Goal: Entertainment & Leisure: Consume media (video, audio)

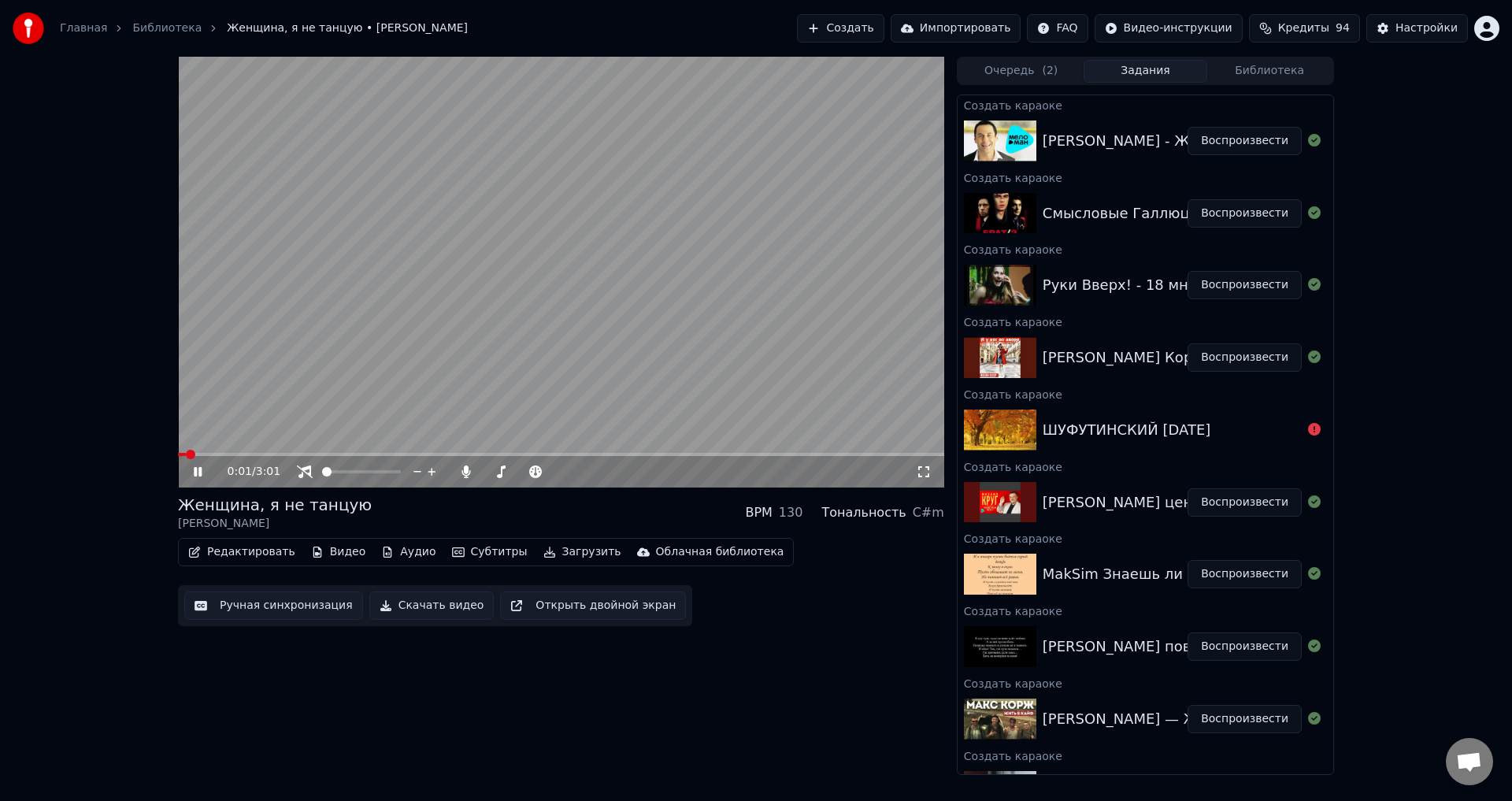
click at [1026, 361] on img at bounding box center [1000, 358] width 73 height 41
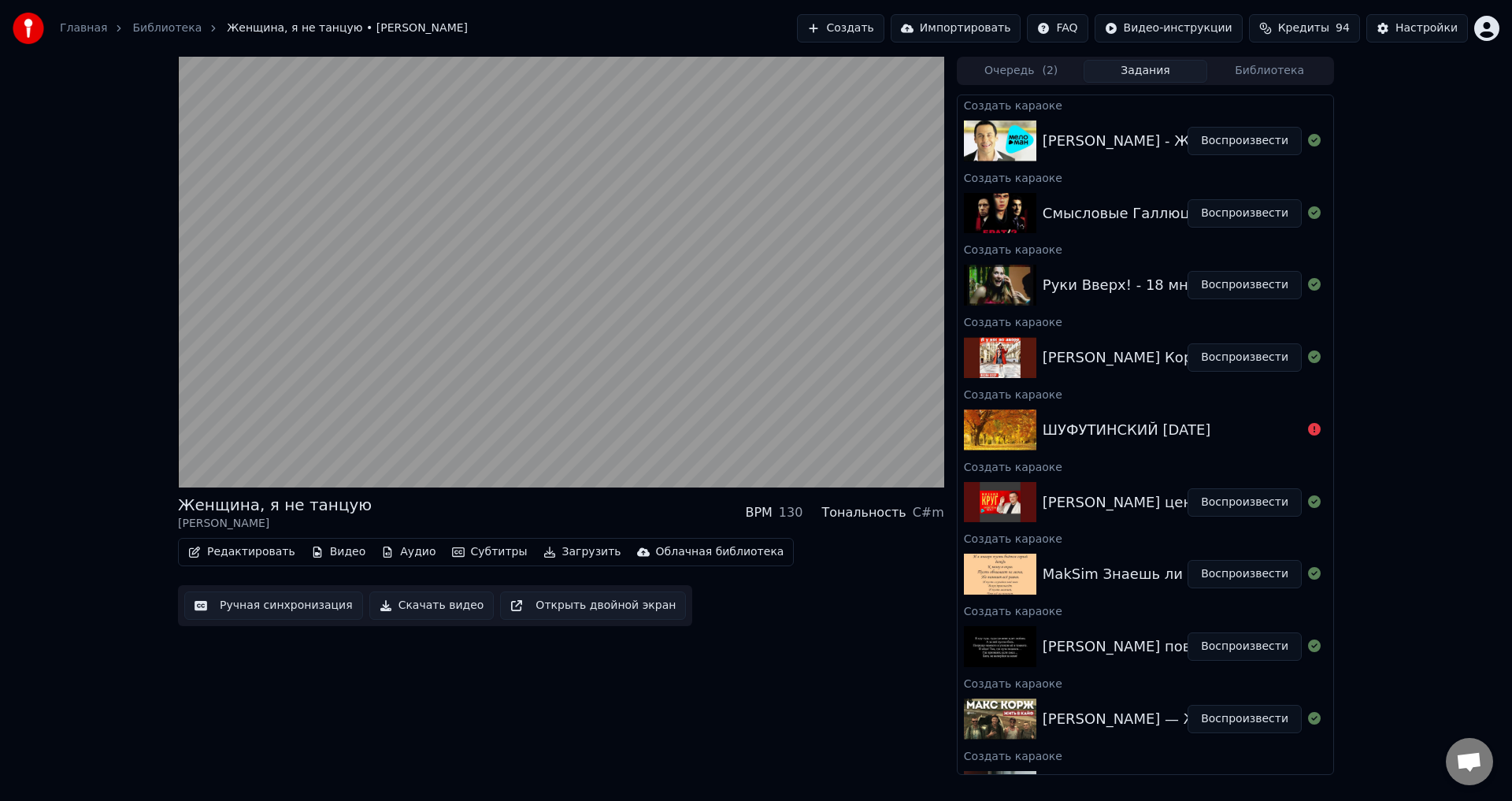
click at [1012, 356] on img at bounding box center [1000, 358] width 73 height 41
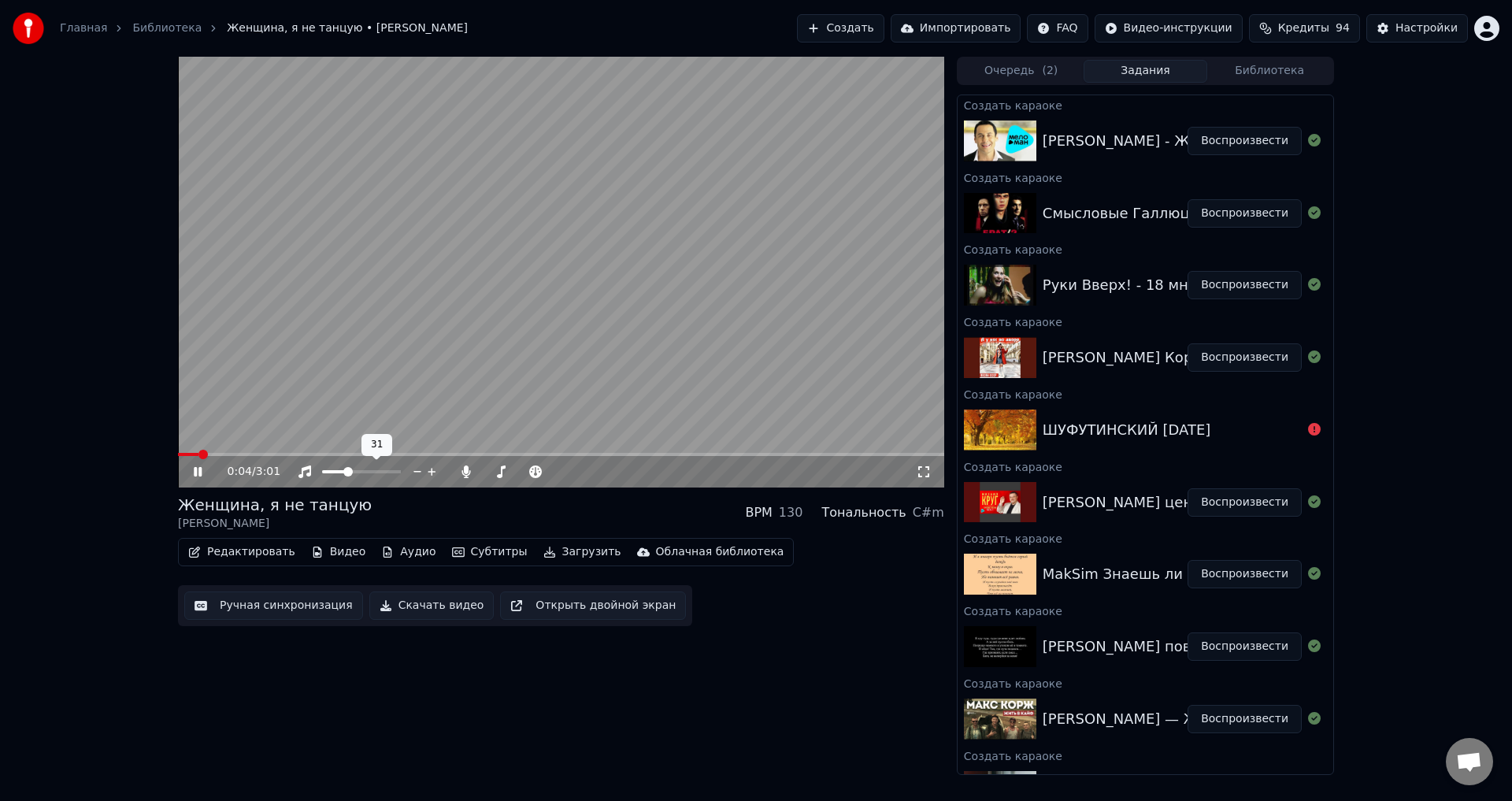
click at [346, 477] on span at bounding box center [348, 472] width 10 height 10
click at [514, 477] on span at bounding box center [515, 472] width 10 height 10
click at [178, 453] on span at bounding box center [183, 455] width 10 height 10
click at [216, 454] on span at bounding box center [561, 455] width 766 height 3
click at [258, 456] on span at bounding box center [561, 455] width 766 height 3
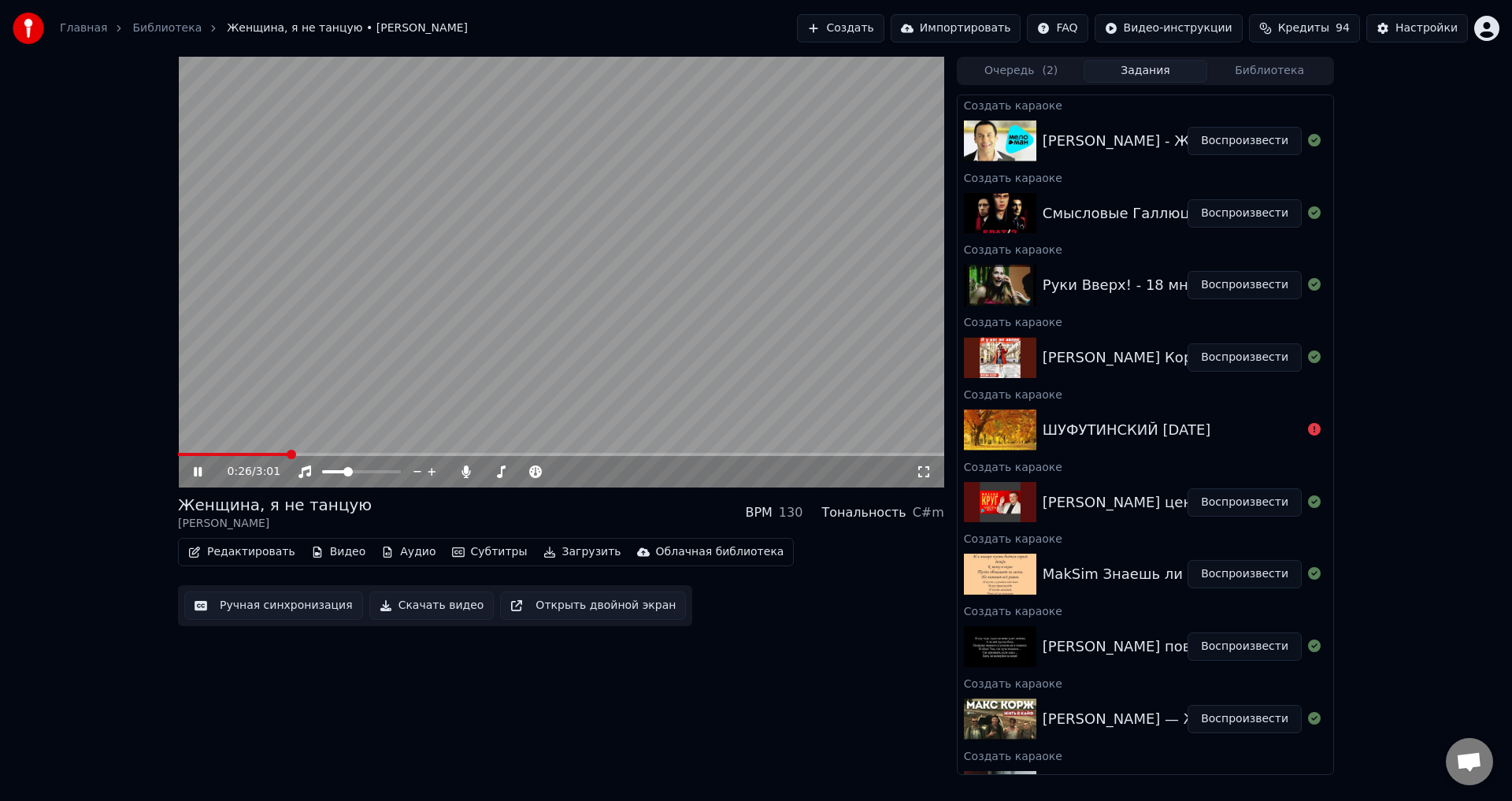
click at [922, 470] on icon at bounding box center [924, 471] width 15 height 12
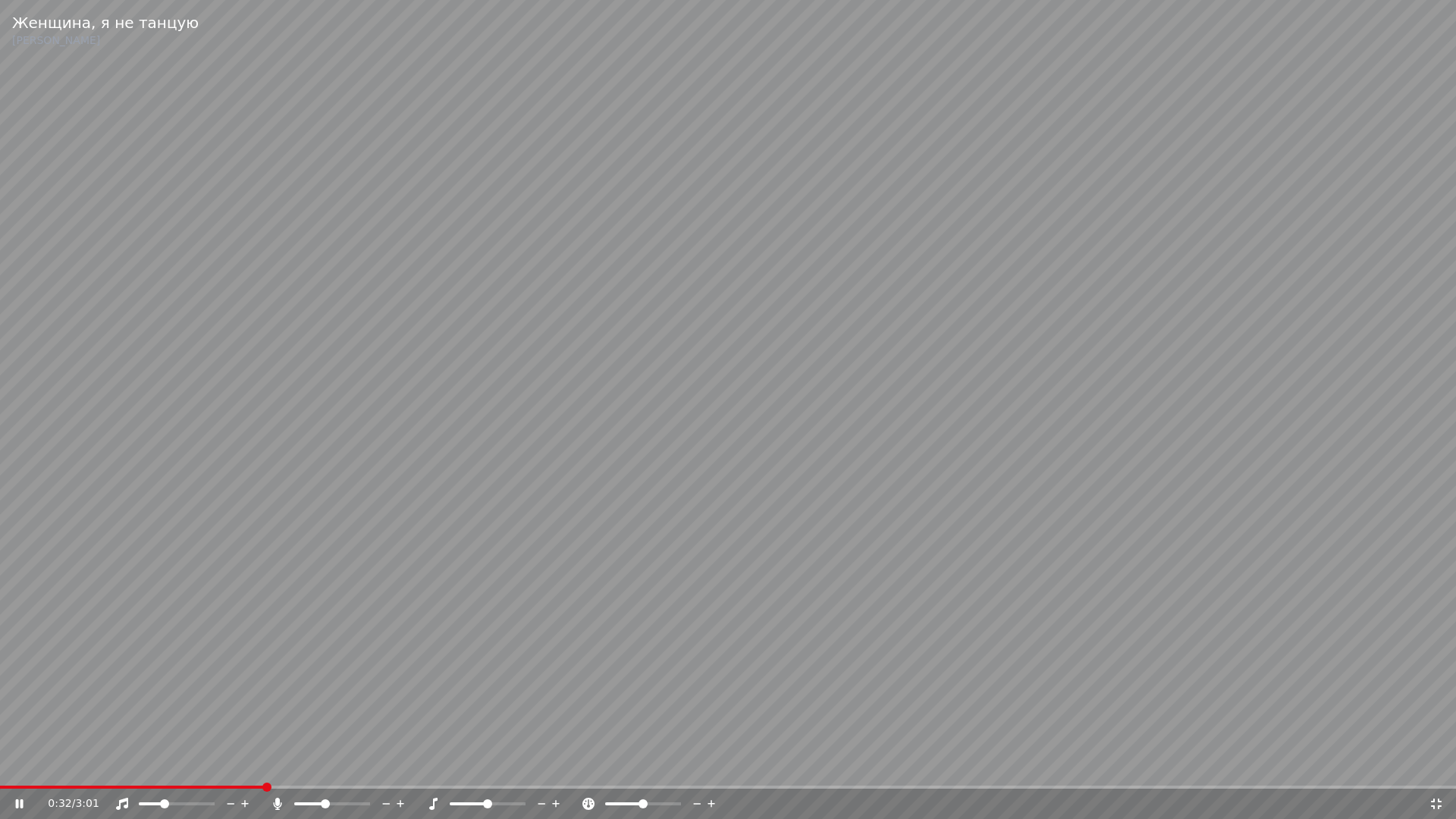
click at [1440, 771] on icon at bounding box center [1436, 803] width 15 height 12
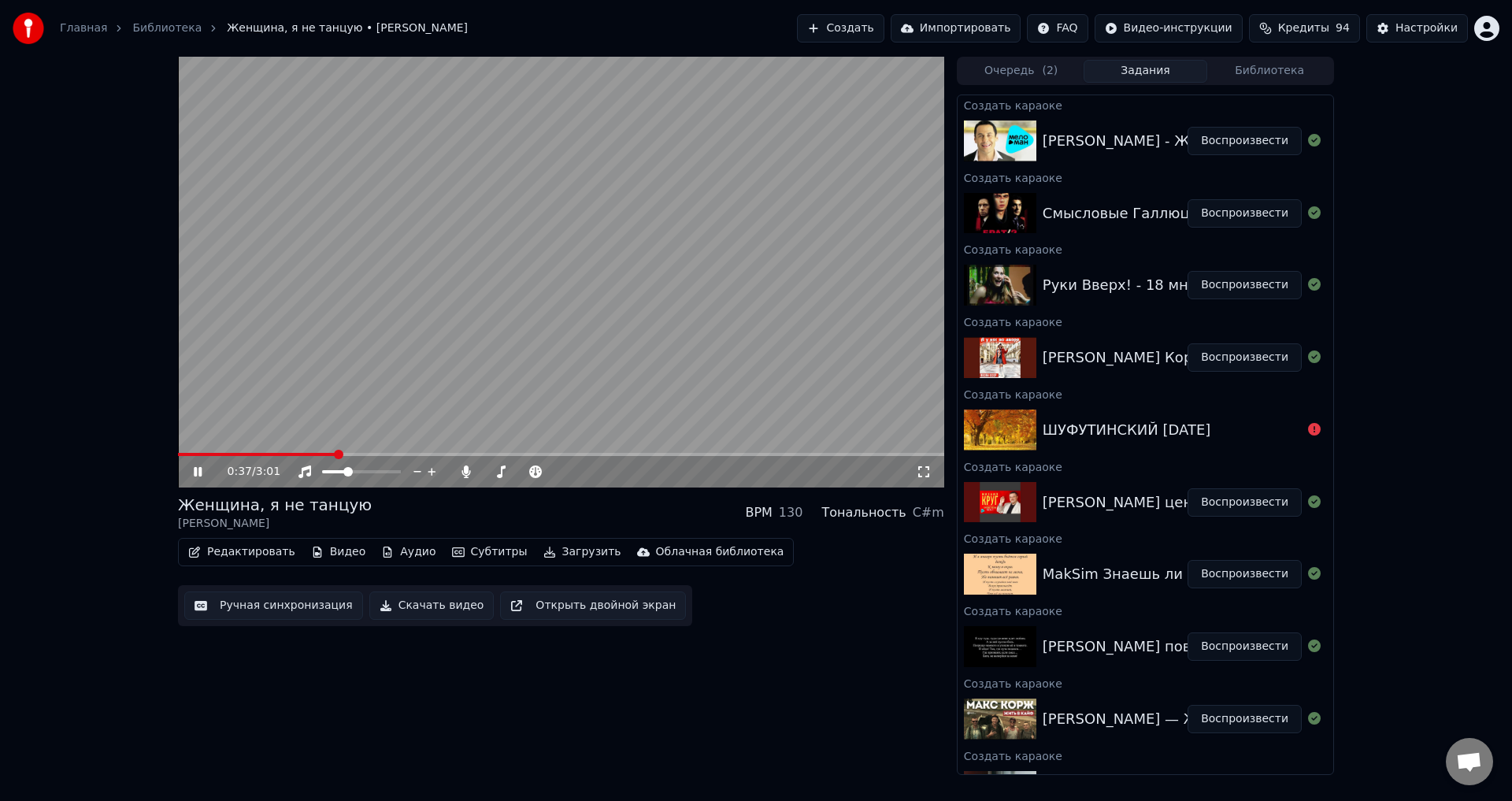
click at [1012, 220] on img at bounding box center [1000, 213] width 73 height 41
click at [1012, 218] on img at bounding box center [1000, 213] width 73 height 41
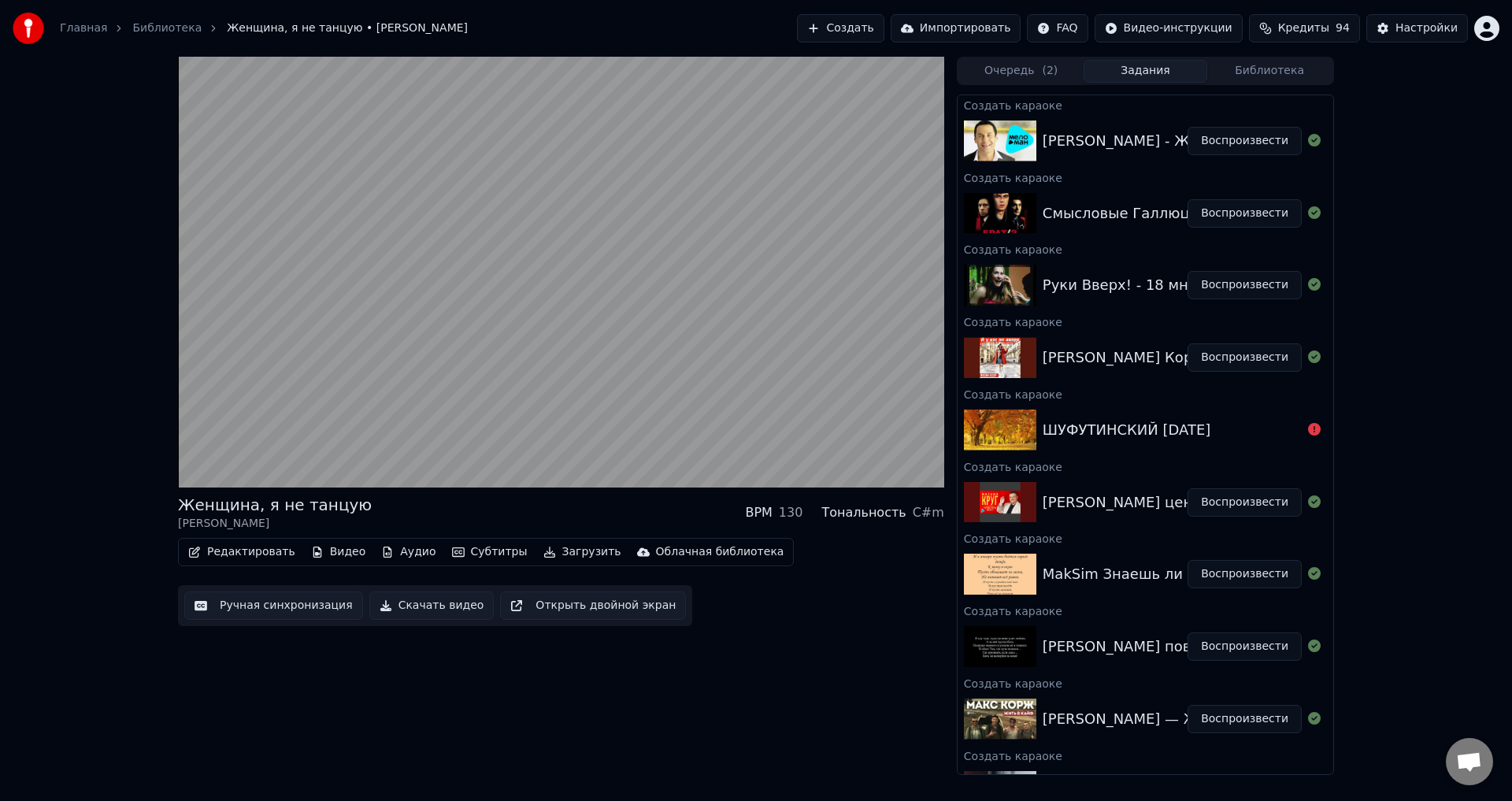
click at [1241, 212] on button "Воспроизвести" at bounding box center [1245, 213] width 114 height 29
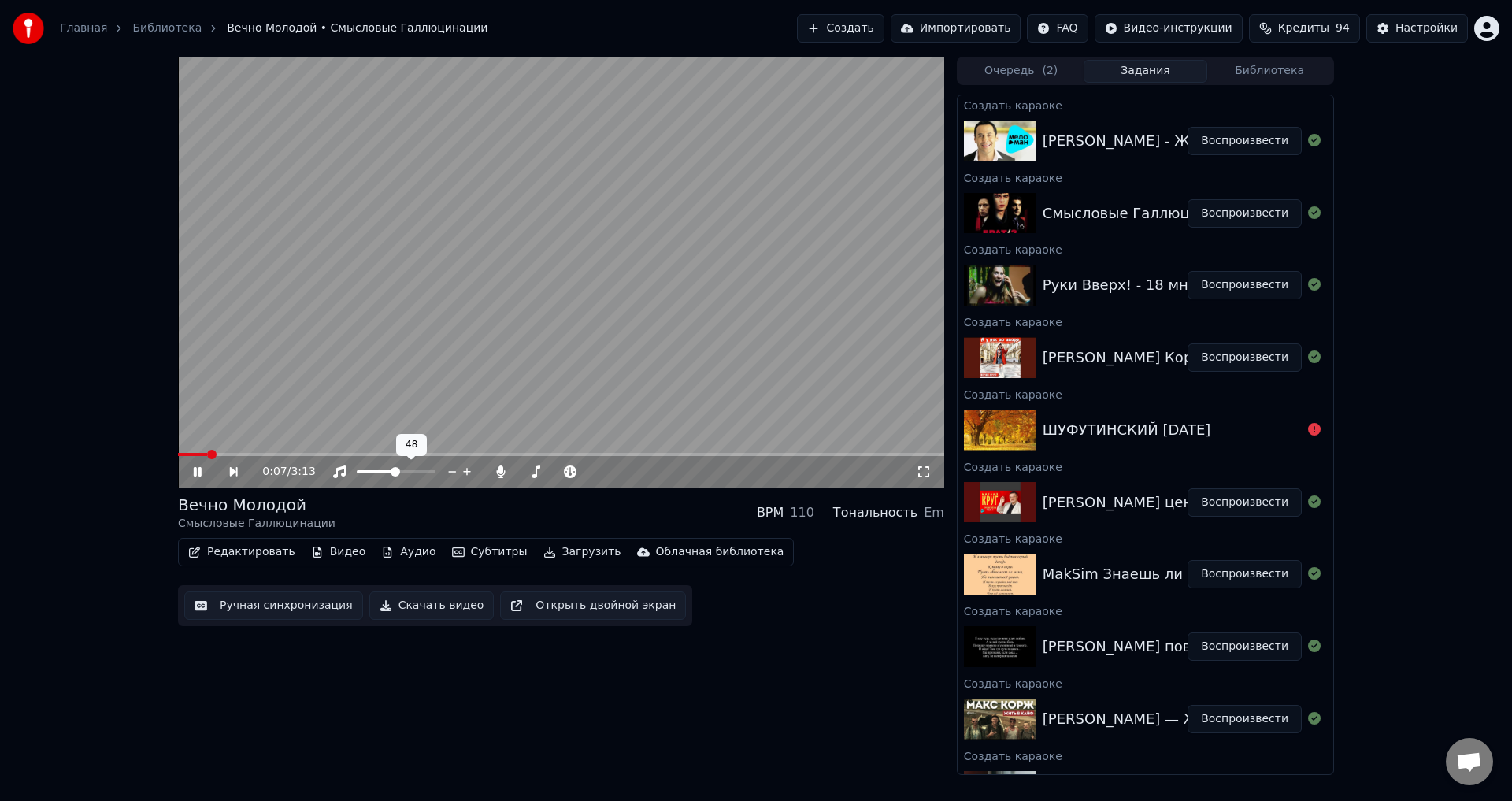
click at [395, 474] on span at bounding box center [395, 472] width 10 height 10
click at [261, 459] on span at bounding box center [266, 455] width 10 height 10
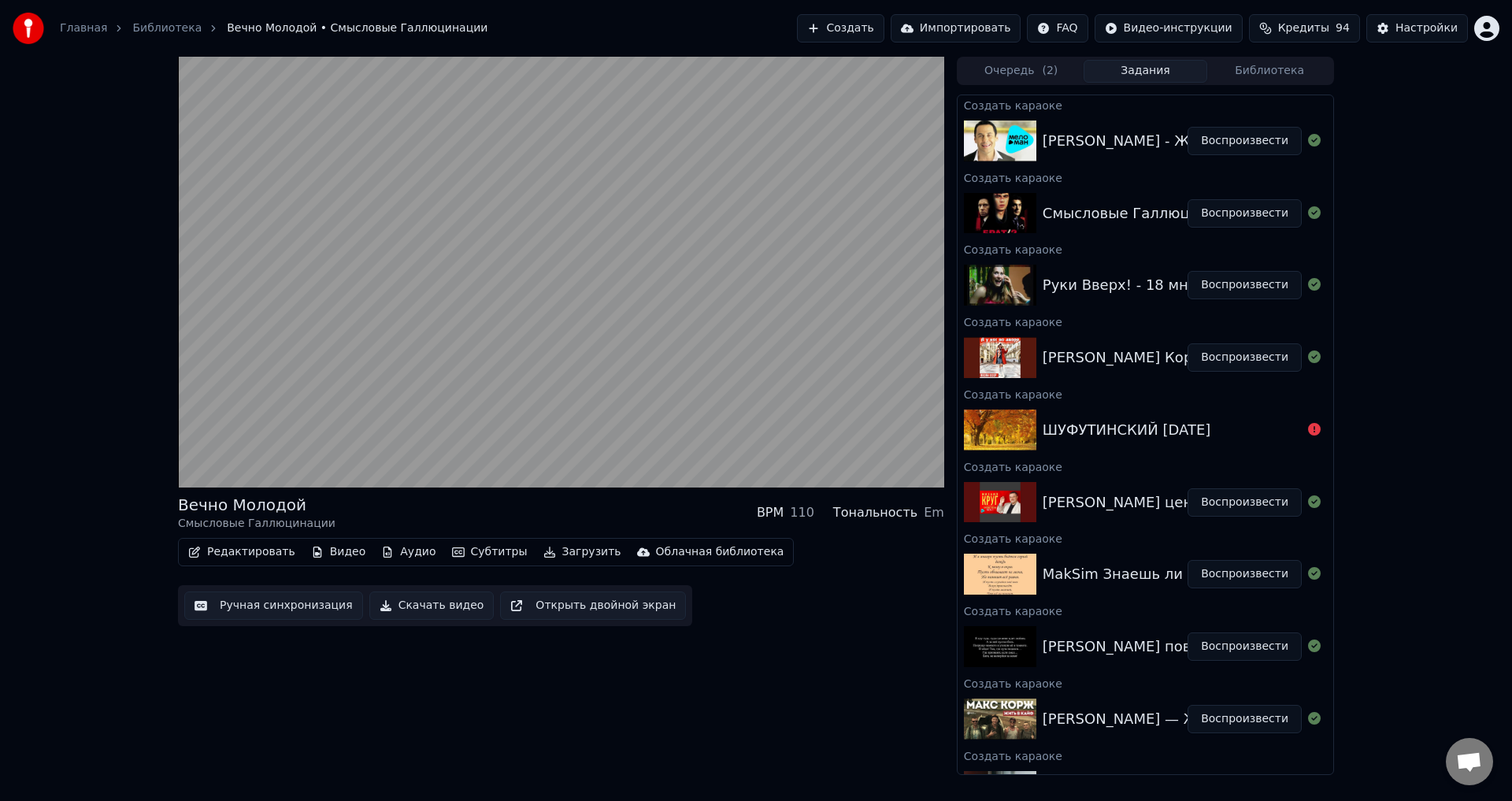
click at [1016, 288] on img at bounding box center [1000, 285] width 73 height 41
click at [1012, 291] on img at bounding box center [1000, 285] width 73 height 41
click at [1003, 292] on img at bounding box center [1000, 285] width 73 height 41
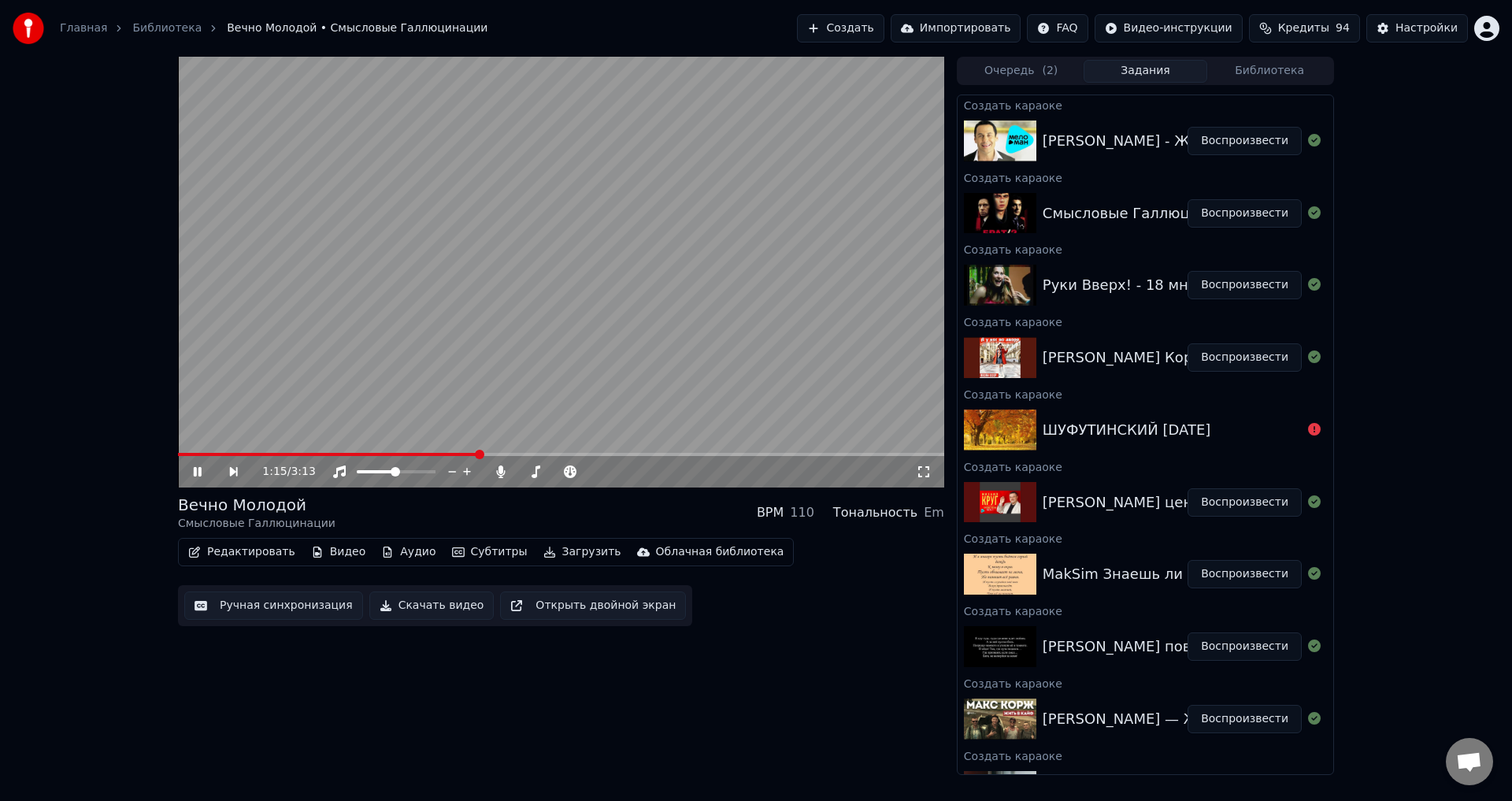
click at [201, 472] on icon at bounding box center [209, 471] width 36 height 12
click at [1248, 283] on button "Воспроизвести" at bounding box center [1245, 284] width 114 height 29
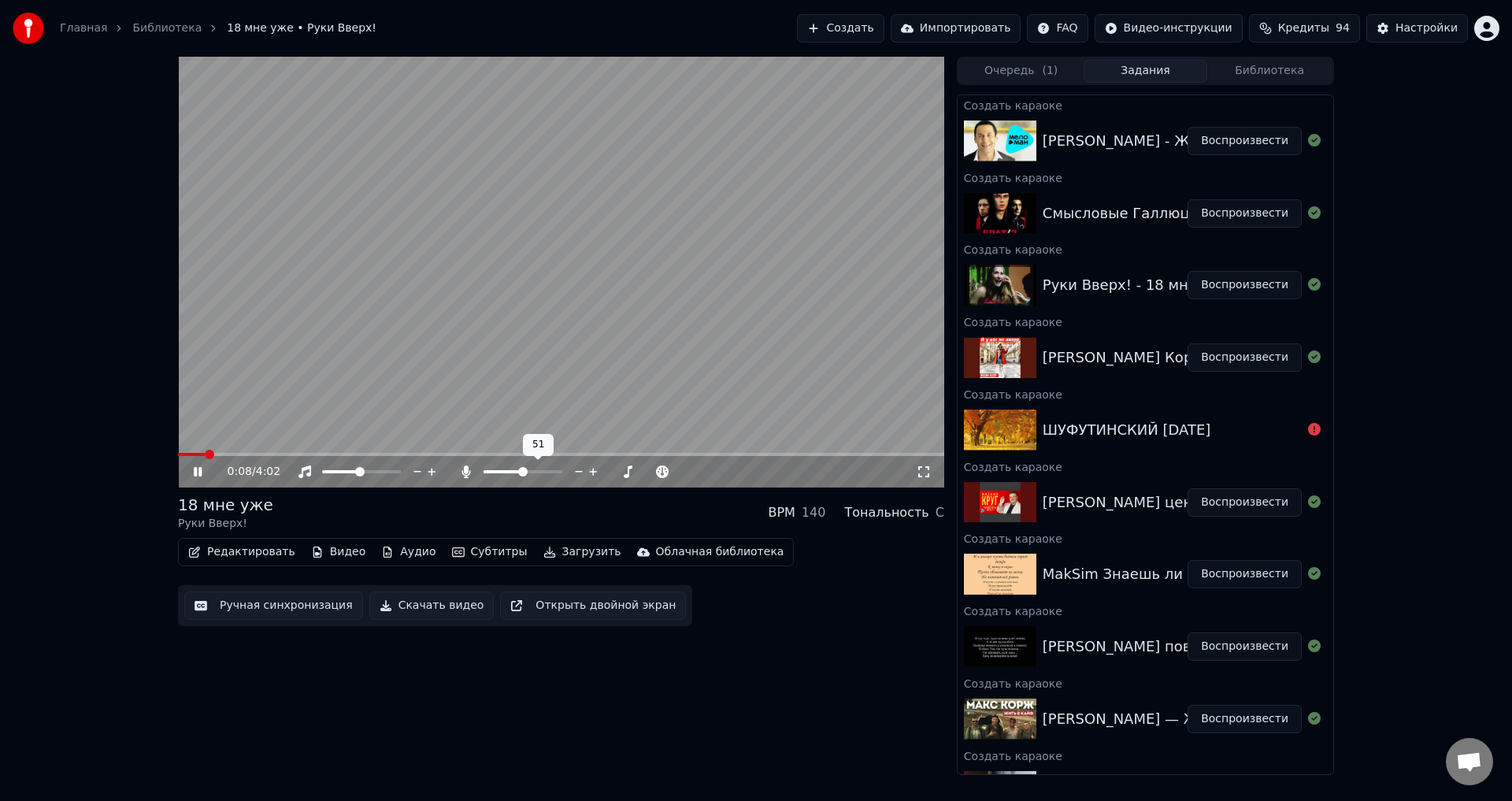
click at [523, 477] on span at bounding box center [523, 472] width 10 height 10
click at [527, 477] on span at bounding box center [527, 472] width 10 height 10
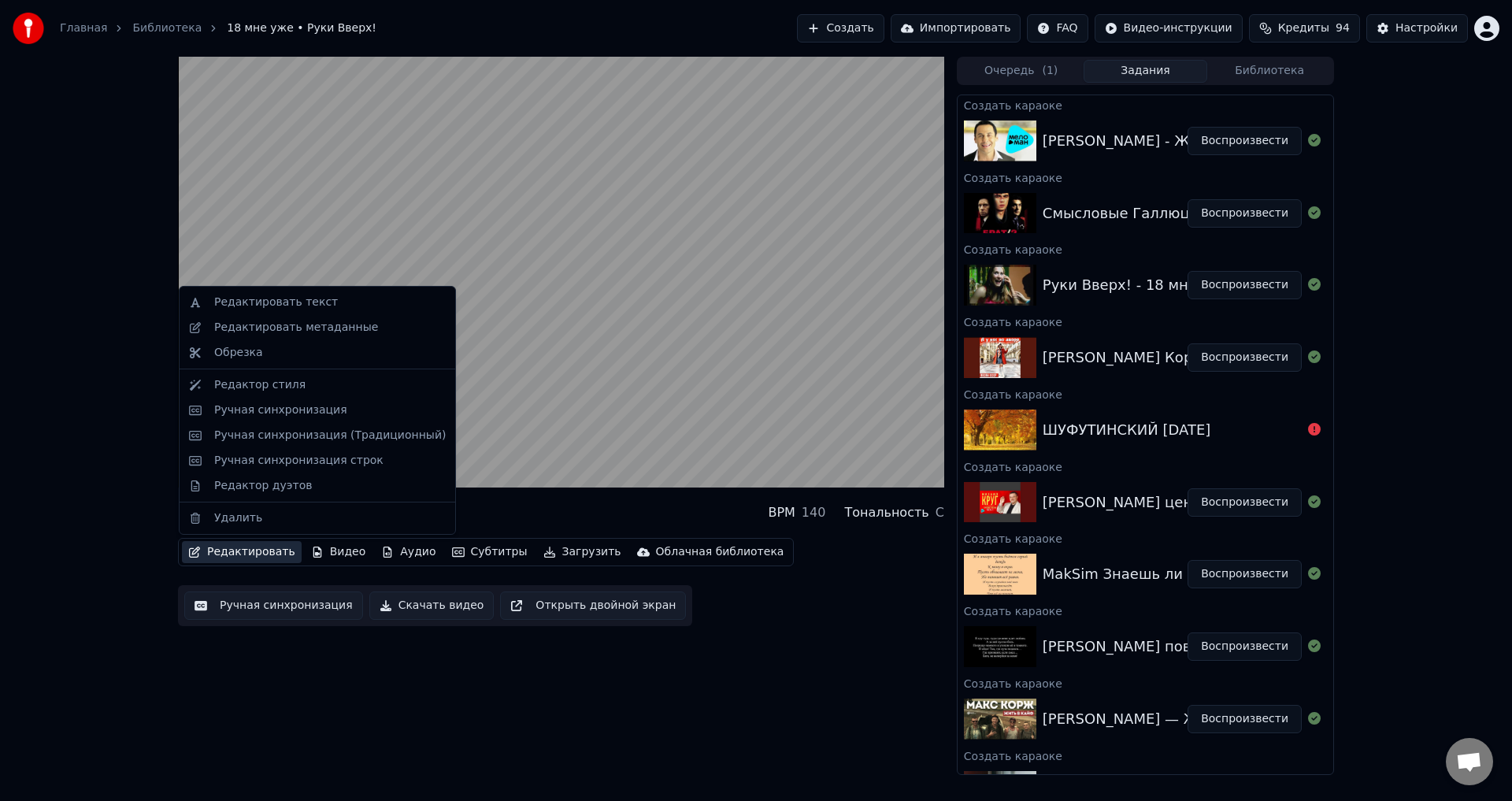
click at [256, 550] on button "Редактировать" at bounding box center [241, 552] width 120 height 22
click at [298, 309] on div "Редактировать текст" at bounding box center [276, 301] width 124 height 15
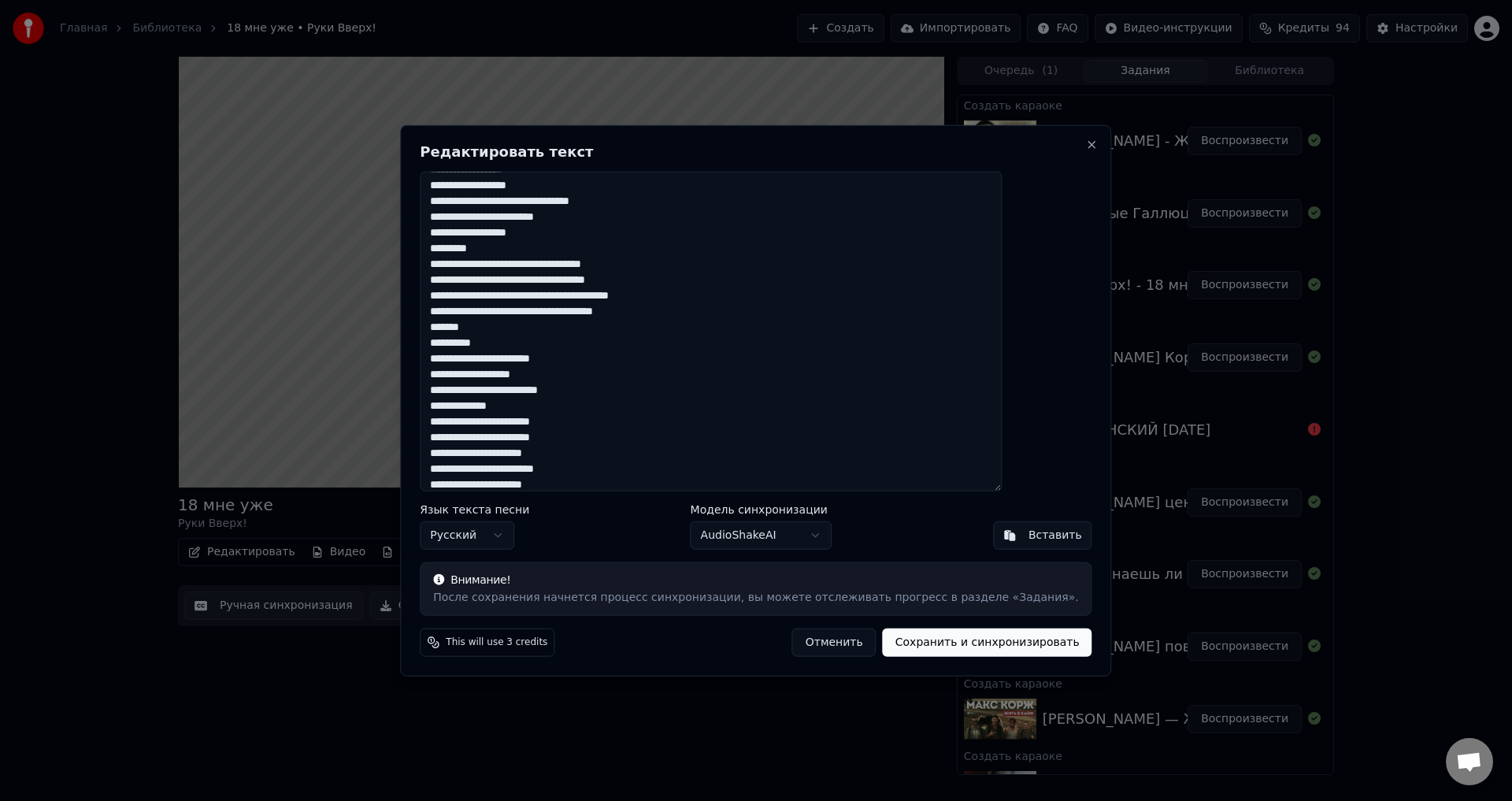
scroll to position [157, 0]
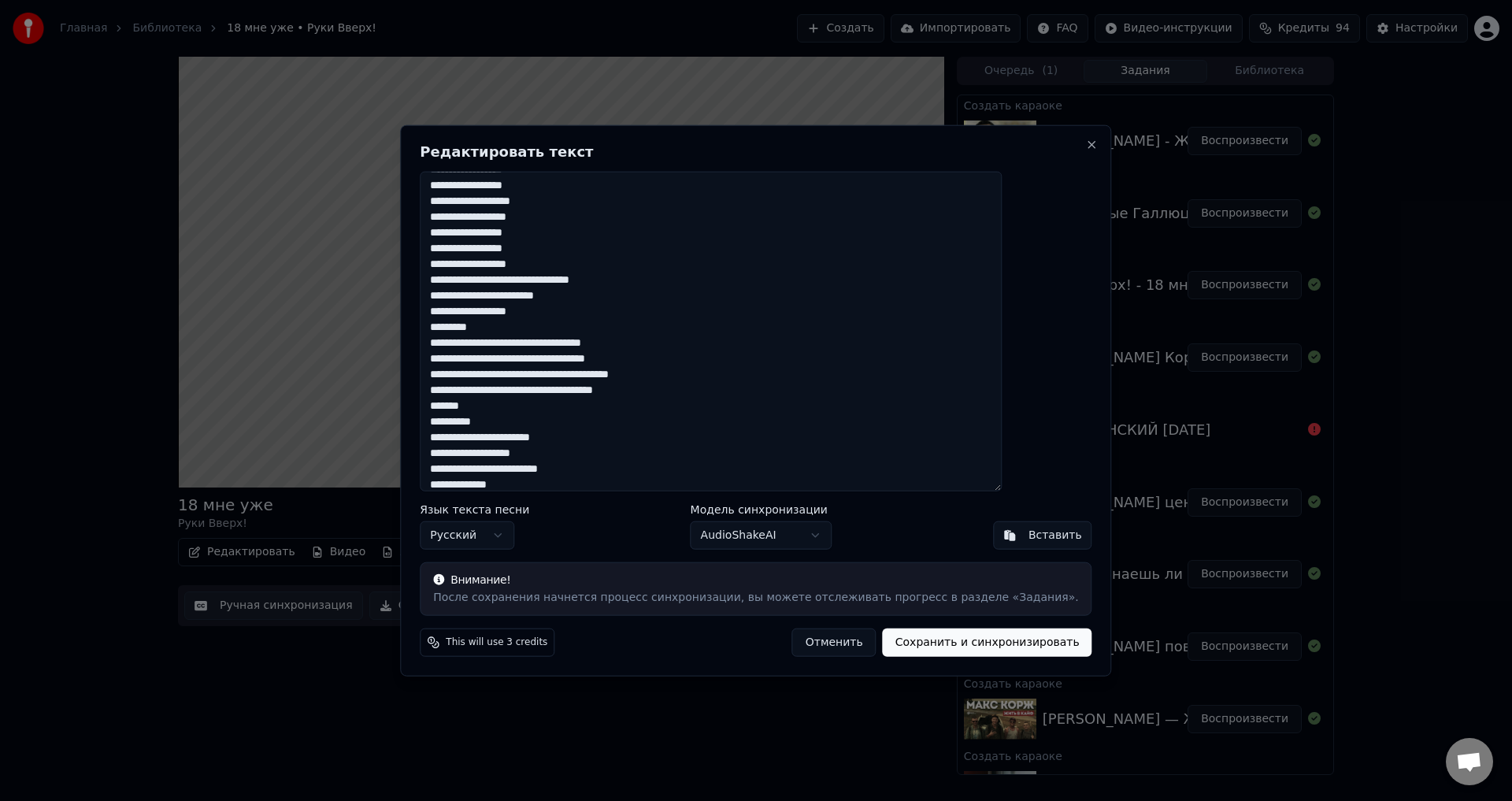
drag, startPoint x: 478, startPoint y: 283, endPoint x: 583, endPoint y: 417, distance: 170.2
click at [583, 417] on textarea at bounding box center [711, 331] width 582 height 320
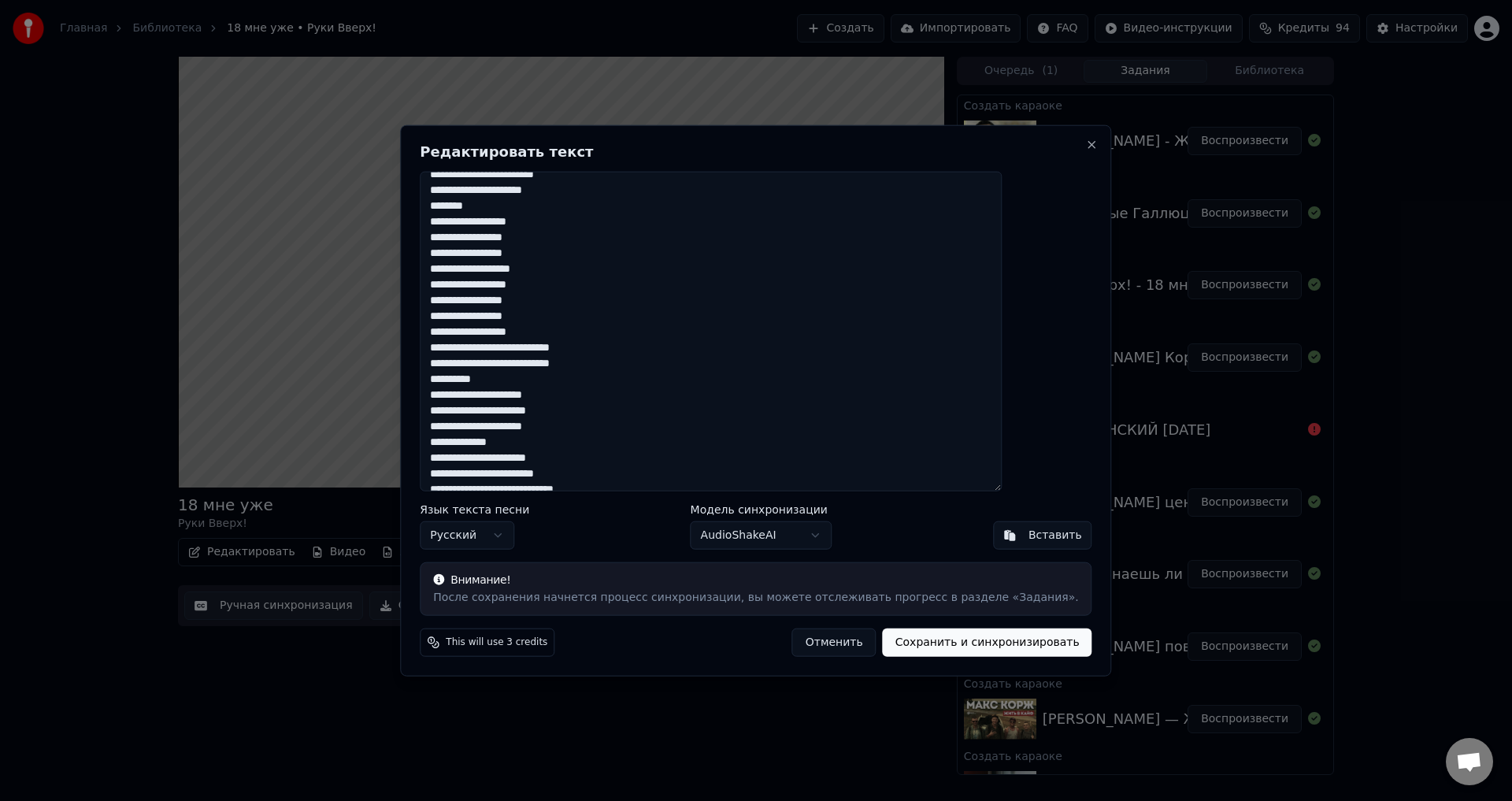
scroll to position [385, 0]
click at [1086, 143] on button "Close" at bounding box center [1091, 143] width 12 height 12
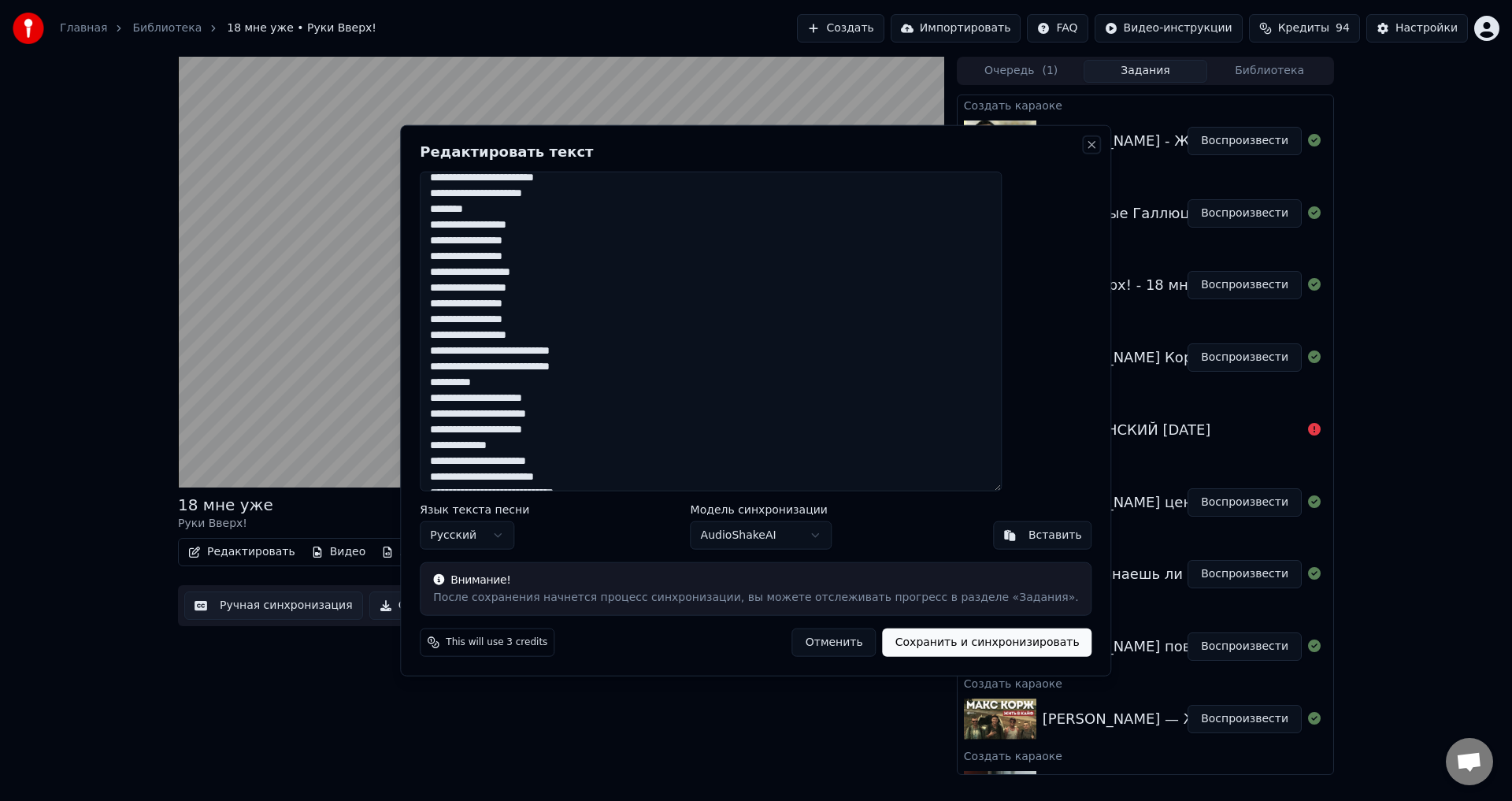
type textarea "**********"
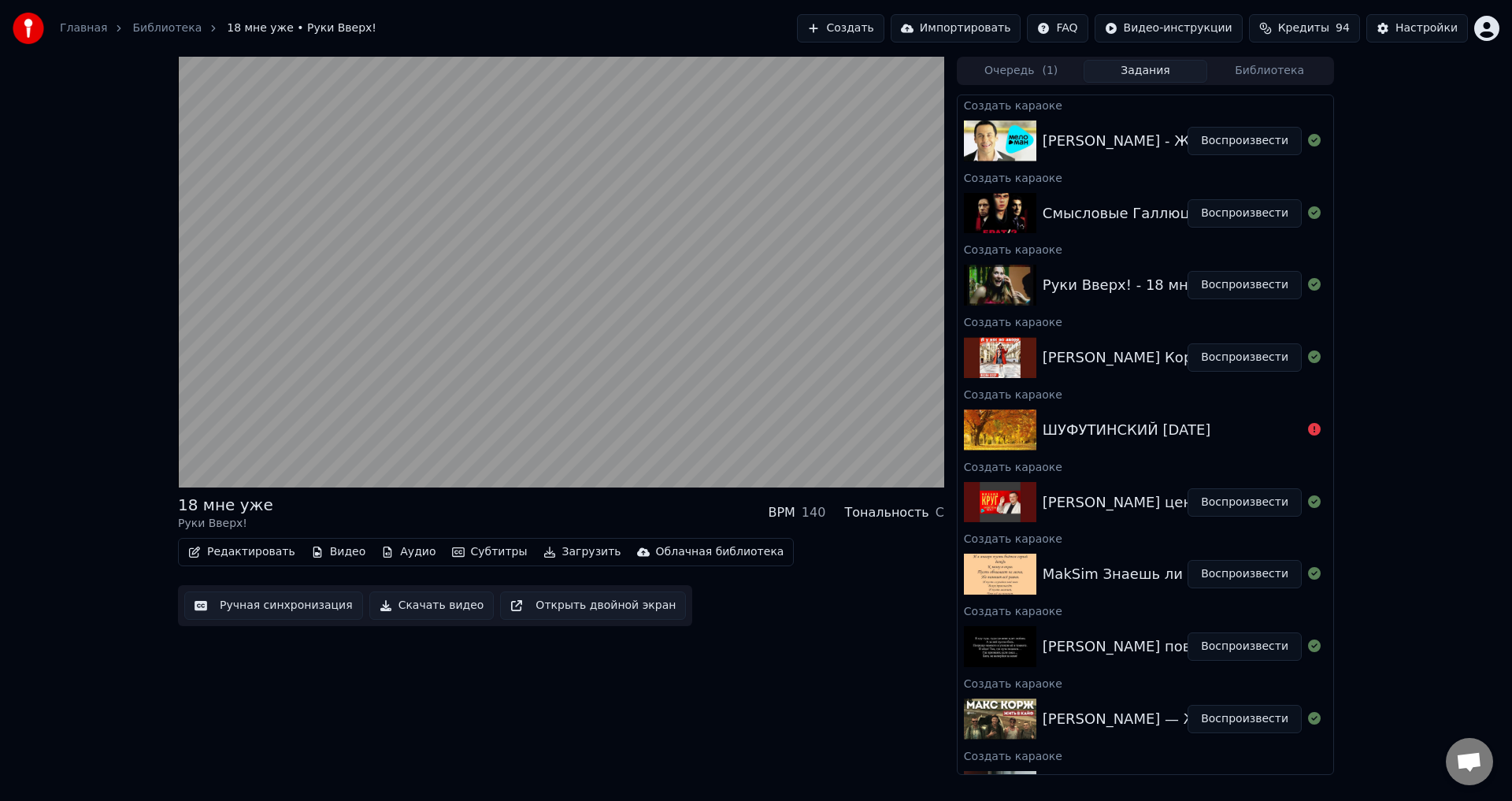
click at [258, 552] on button "Редактировать" at bounding box center [241, 552] width 120 height 22
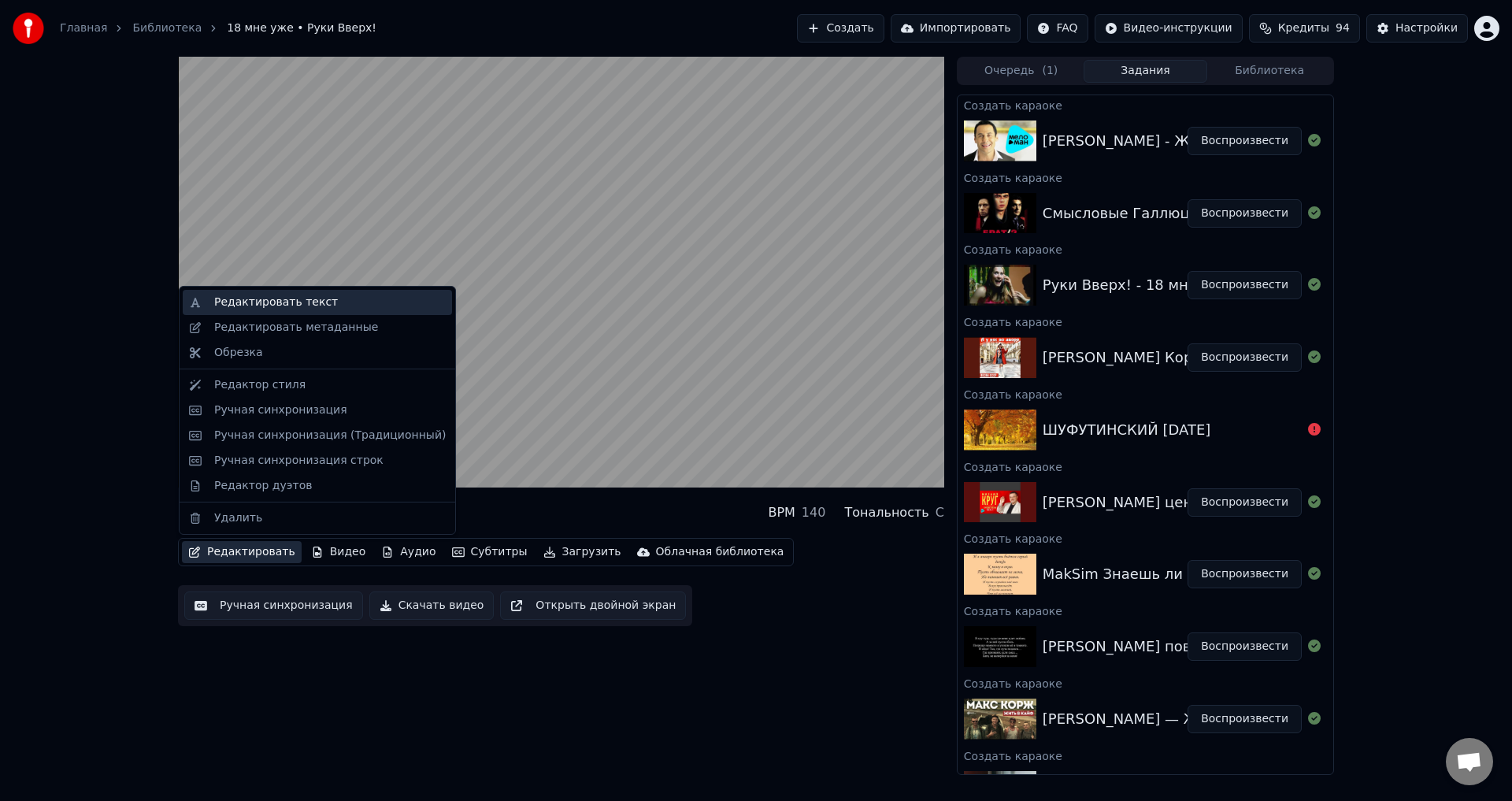
click at [298, 299] on div "Редактировать текст" at bounding box center [276, 301] width 124 height 15
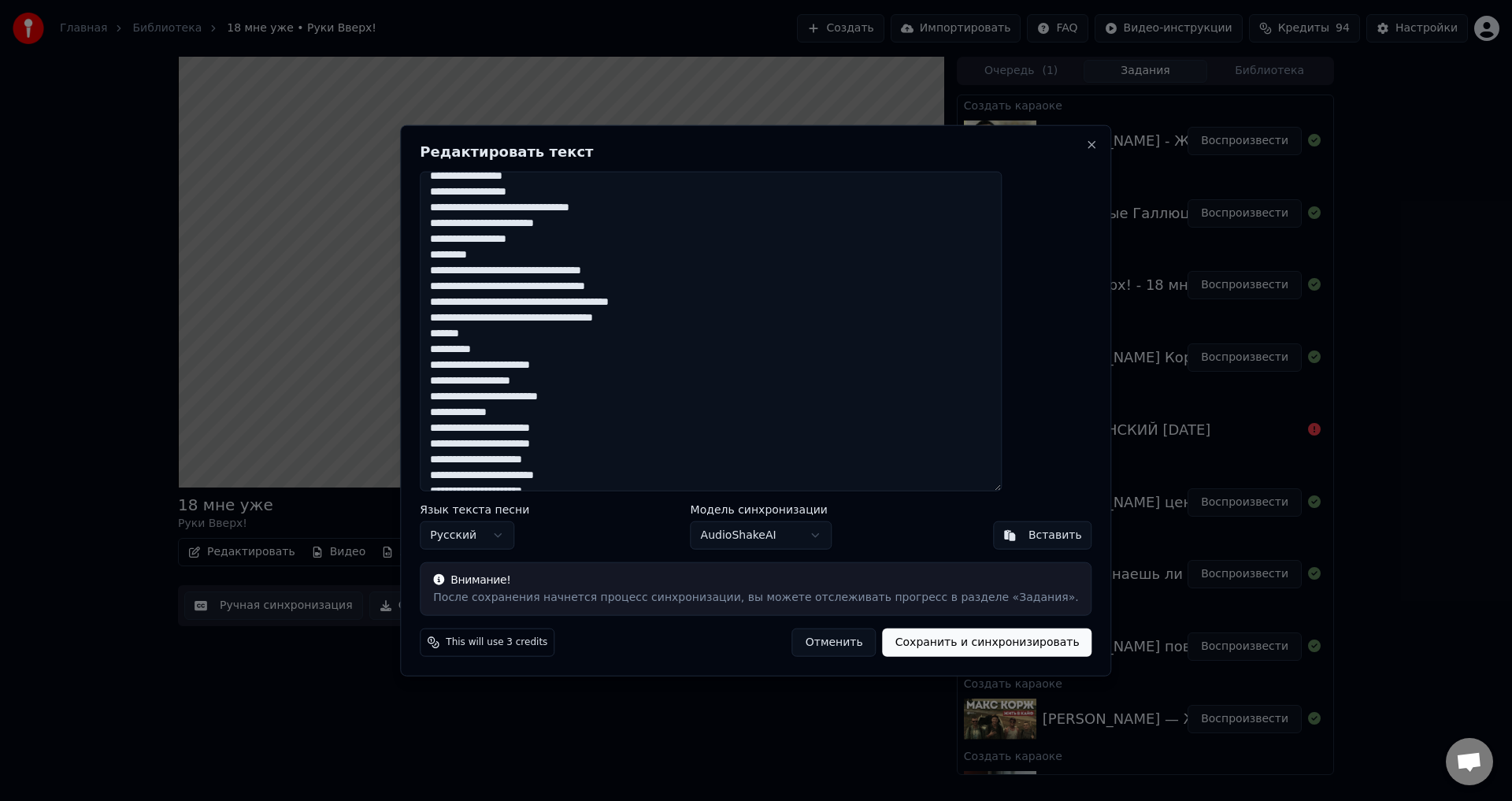
scroll to position [236, 0]
drag, startPoint x: 474, startPoint y: 229, endPoint x: 727, endPoint y: 337, distance: 275.1
click at [719, 330] on textarea at bounding box center [711, 331] width 582 height 320
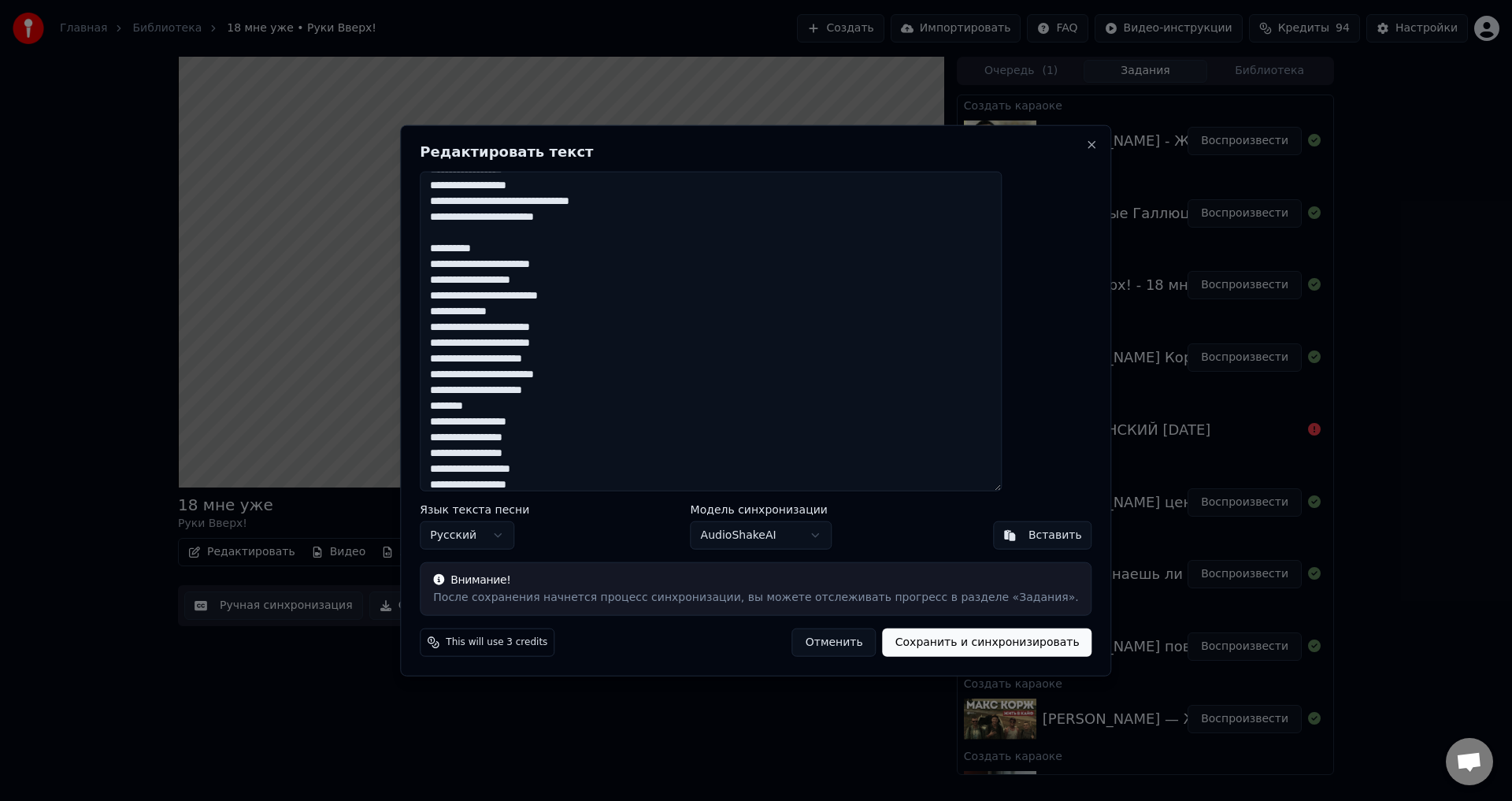
type textarea "**********"
click at [937, 642] on button "Сохранить и синхронизировать" at bounding box center [987, 642] width 209 height 29
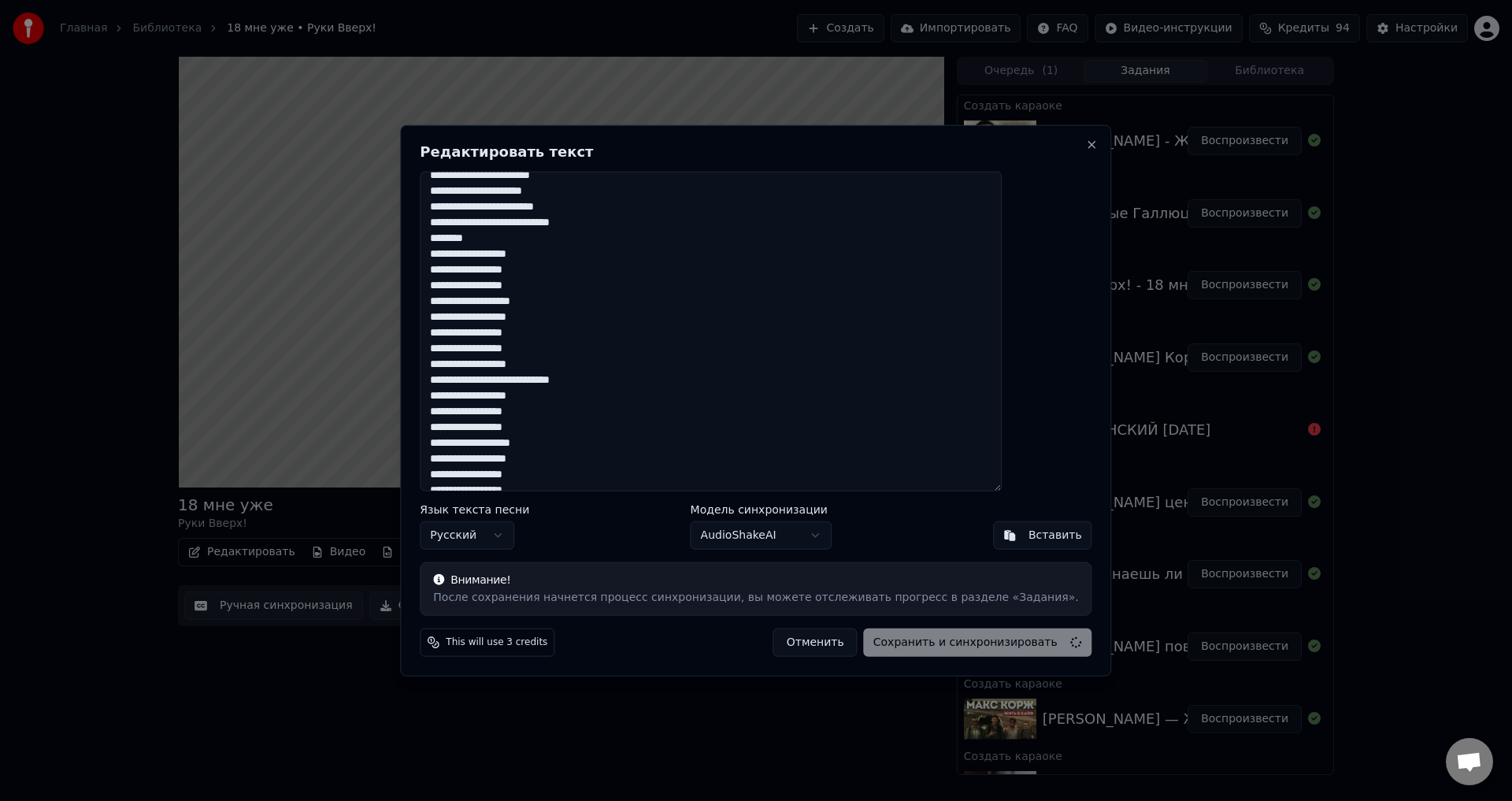
scroll to position [1142, 0]
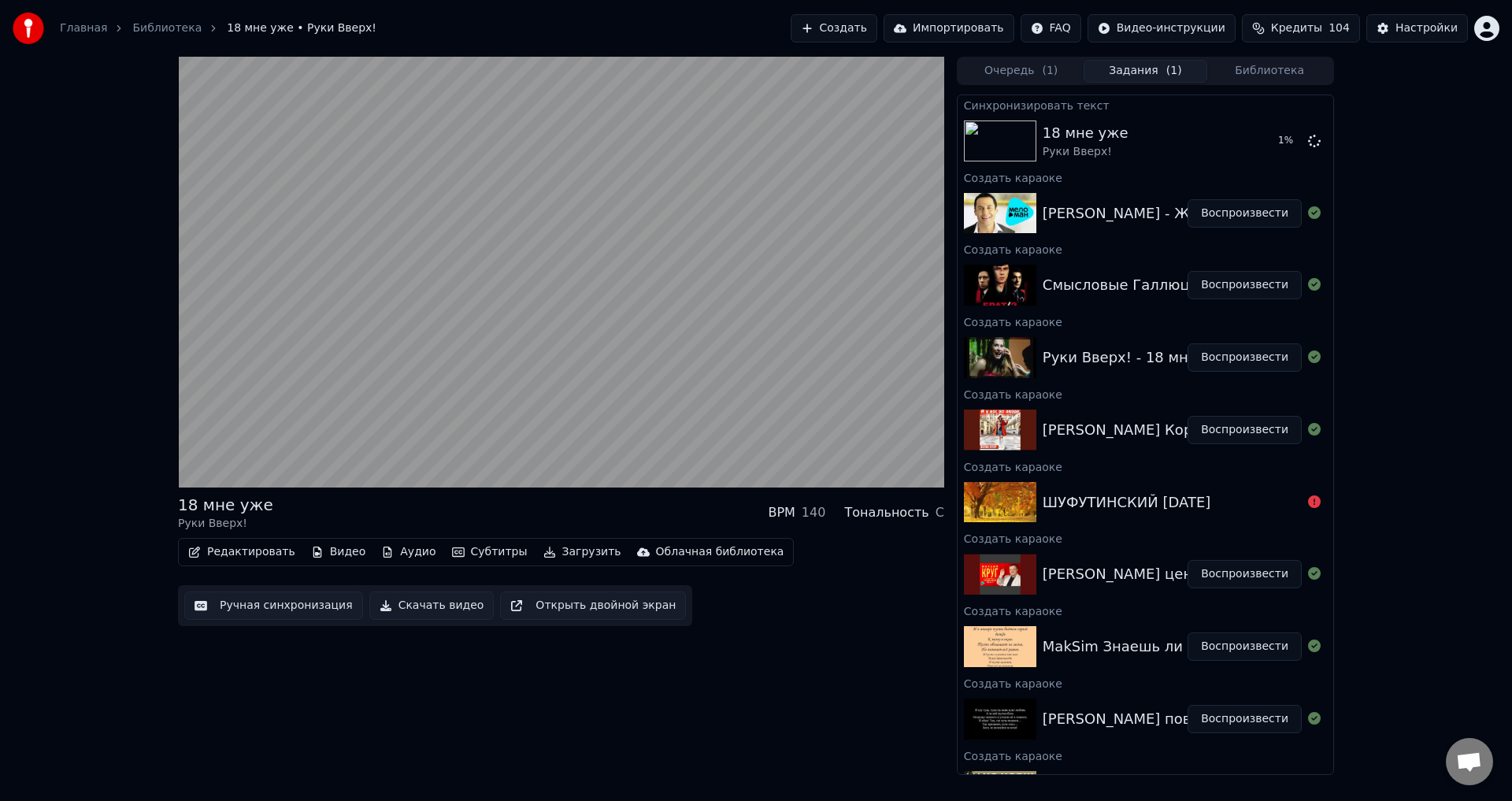
click at [1020, 432] on img at bounding box center [1000, 429] width 73 height 41
click at [1018, 433] on img at bounding box center [1000, 429] width 73 height 41
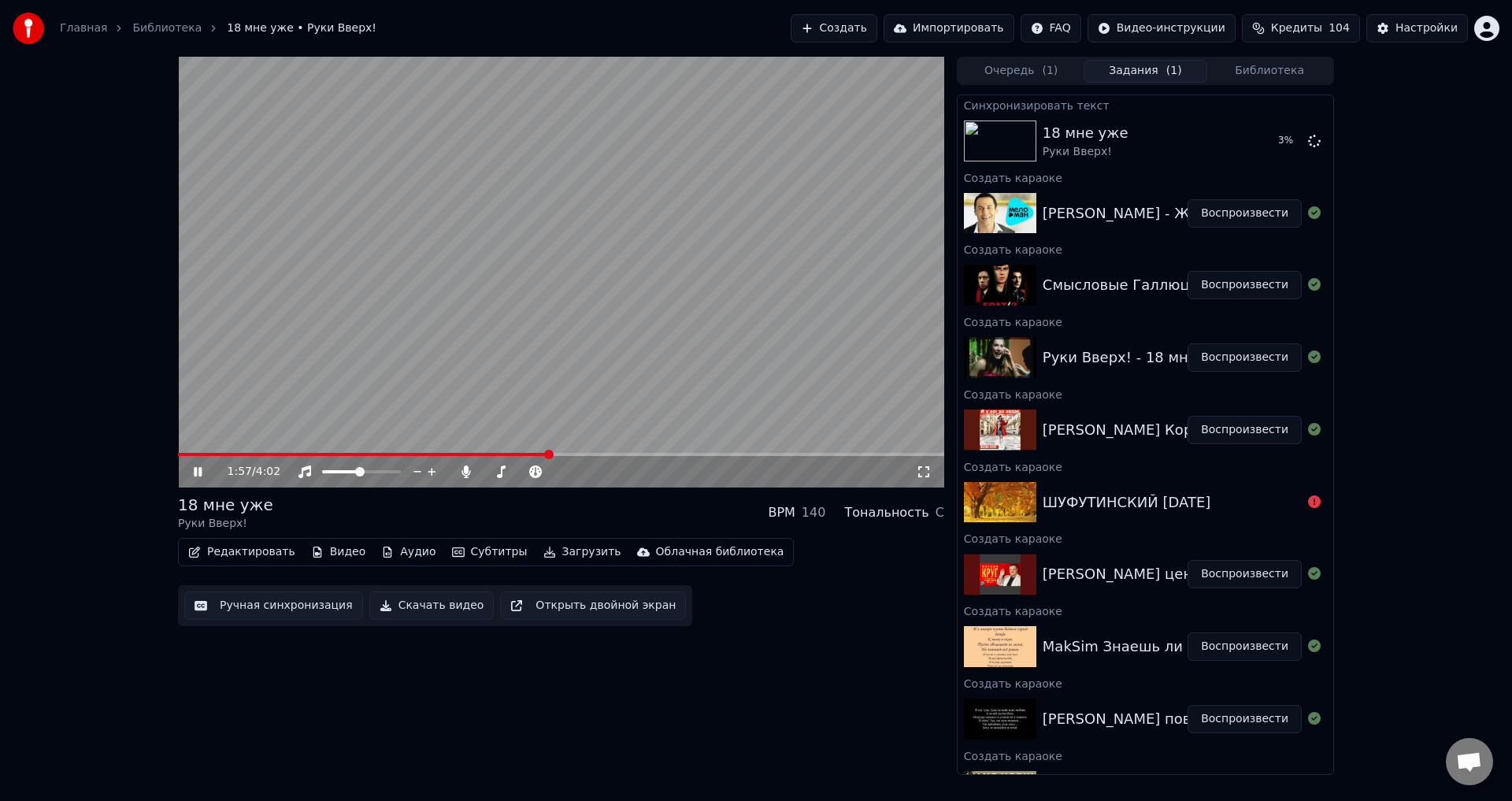
click at [200, 473] on icon at bounding box center [198, 472] width 8 height 10
click at [1044, 421] on div "[PERSON_NAME] Королева красоты" at bounding box center [1172, 429] width 260 height 22
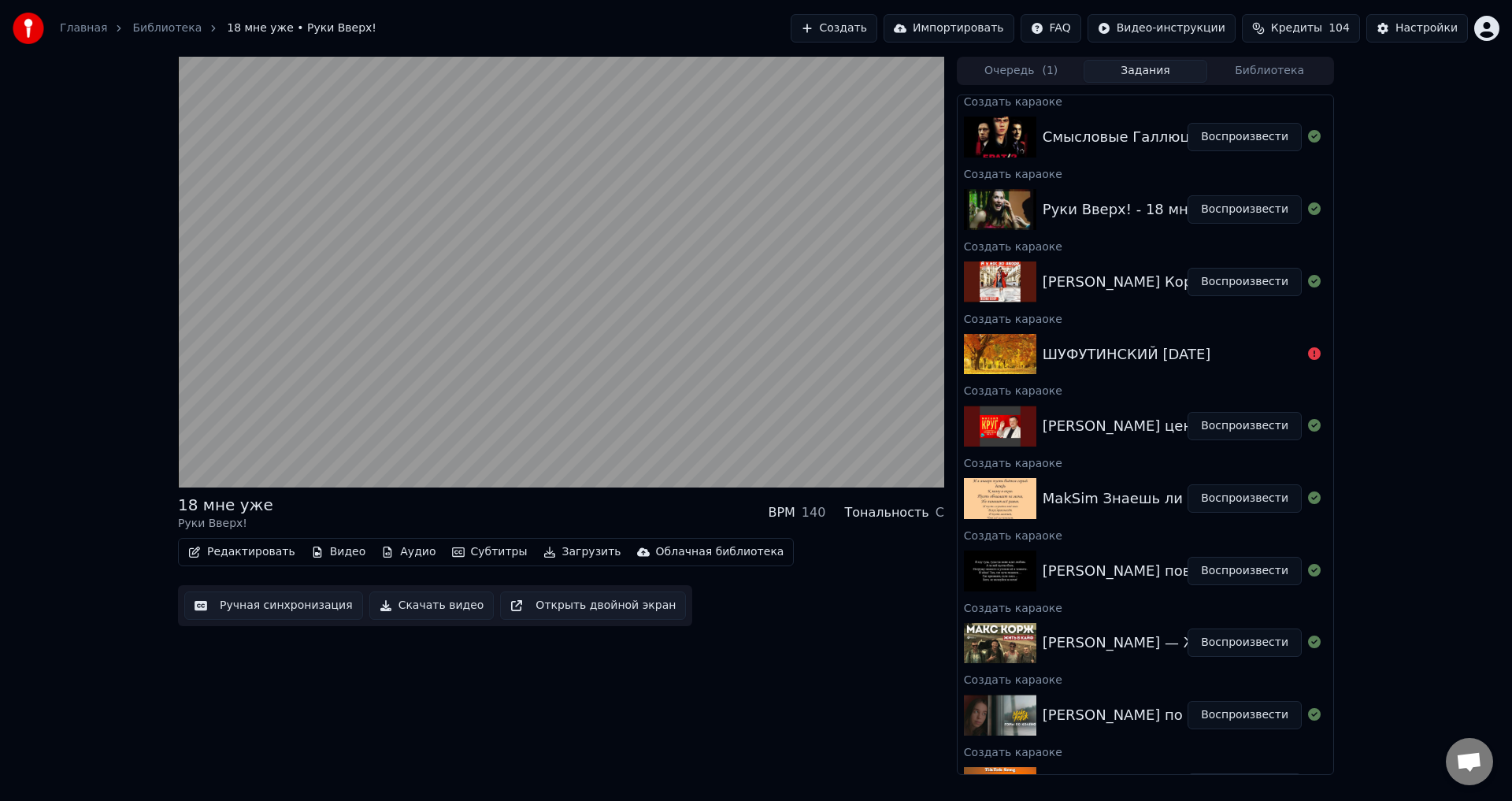
scroll to position [157, 0]
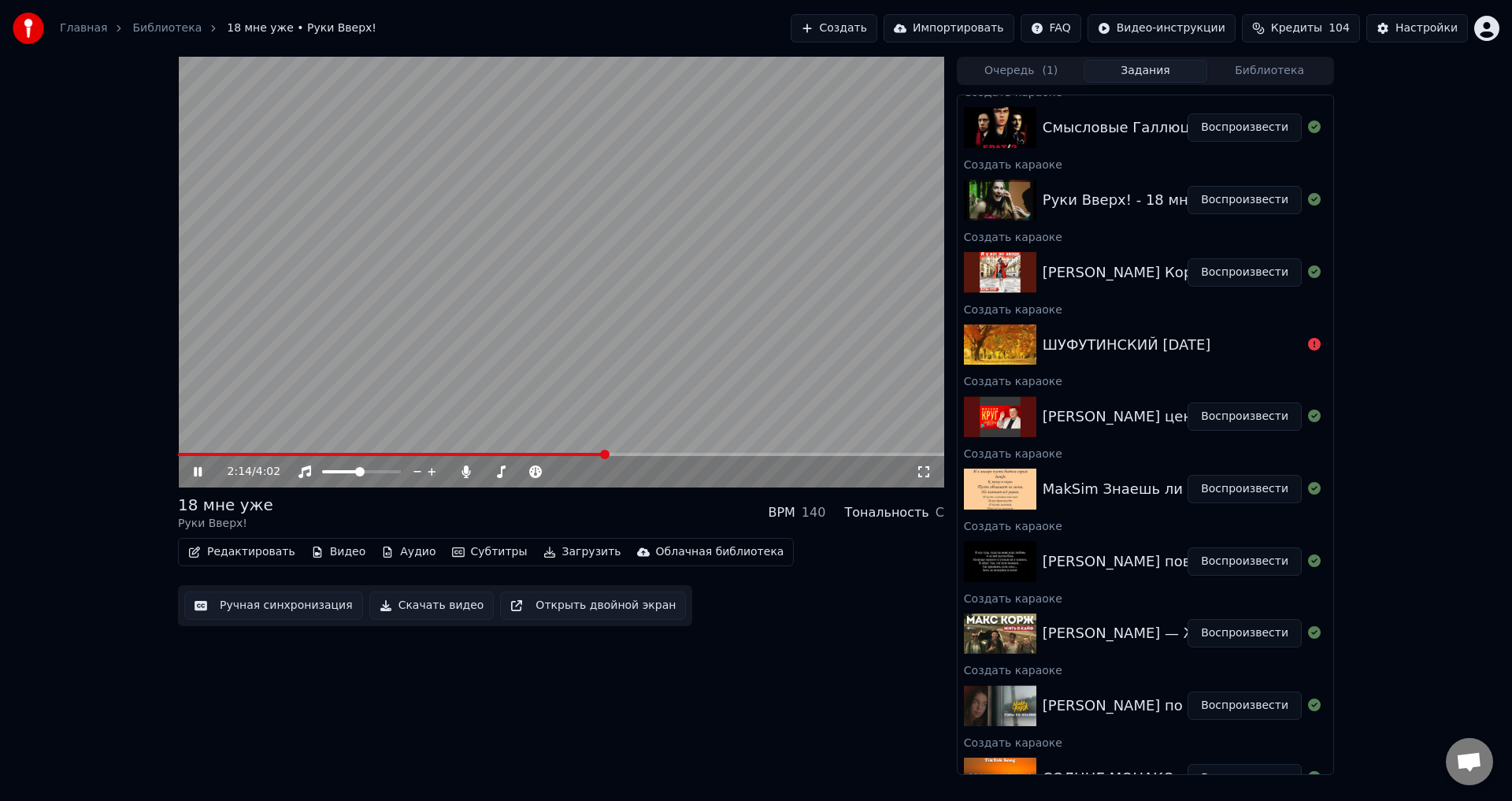
click at [201, 475] on icon at bounding box center [198, 472] width 8 height 10
click at [1247, 268] on button "Воспроизвести" at bounding box center [1245, 272] width 114 height 29
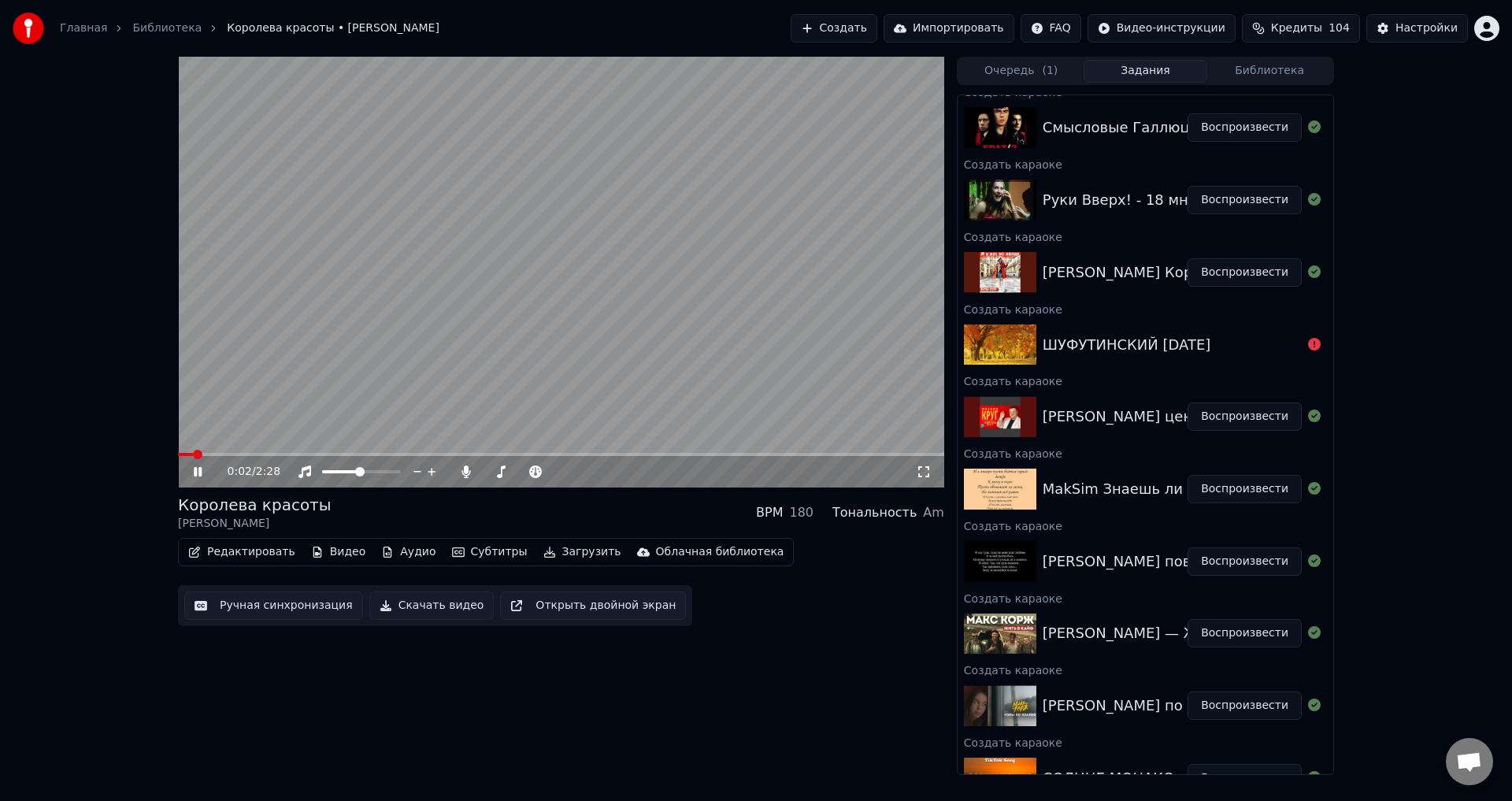
click at [927, 475] on icon at bounding box center [924, 471] width 15 height 12
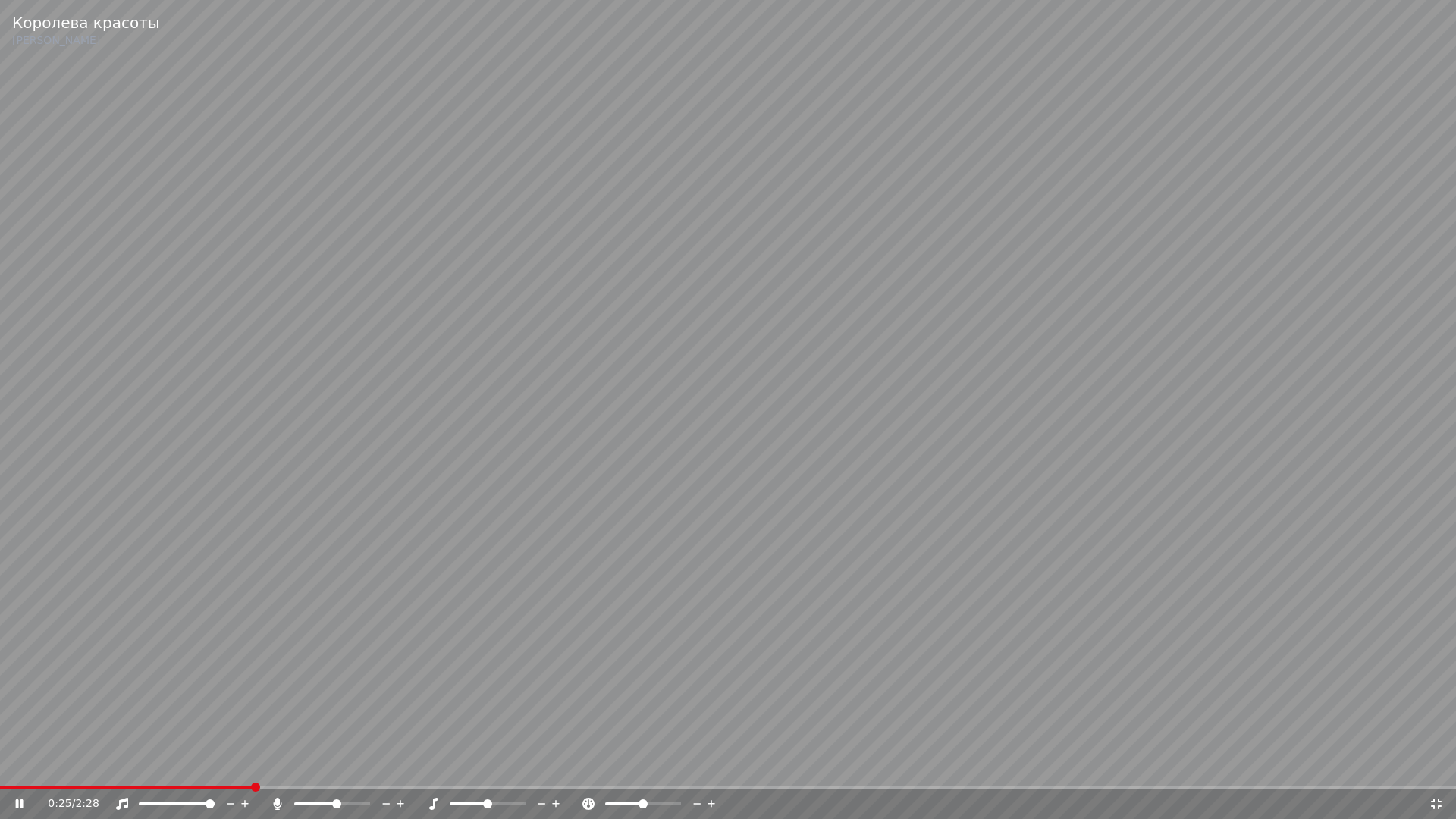
click at [214, 771] on span at bounding box center [210, 804] width 9 height 9
click at [370, 771] on span at bounding box center [366, 804] width 9 height 9
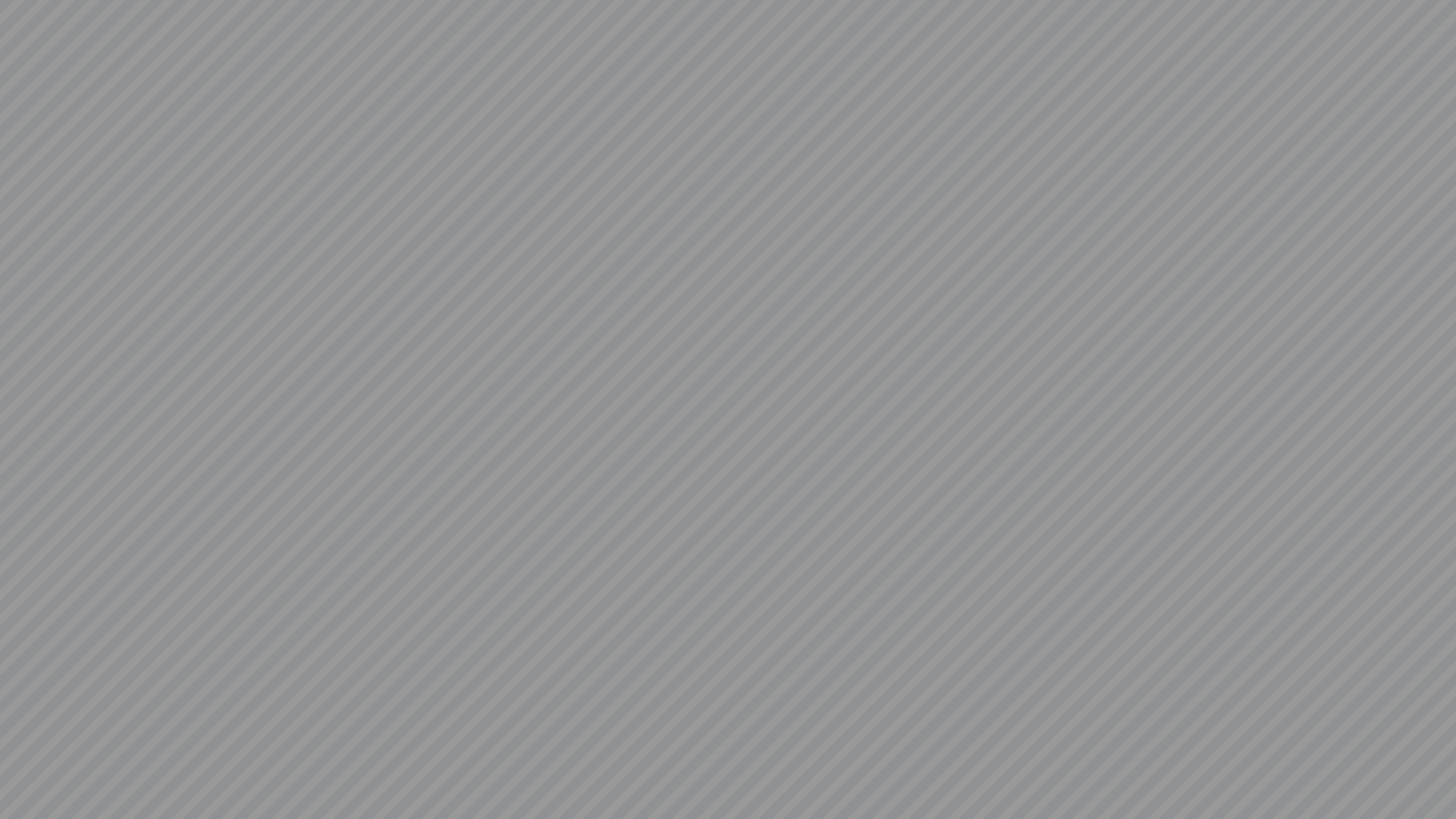
click at [1435, 771] on video at bounding box center [728, 409] width 1456 height 819
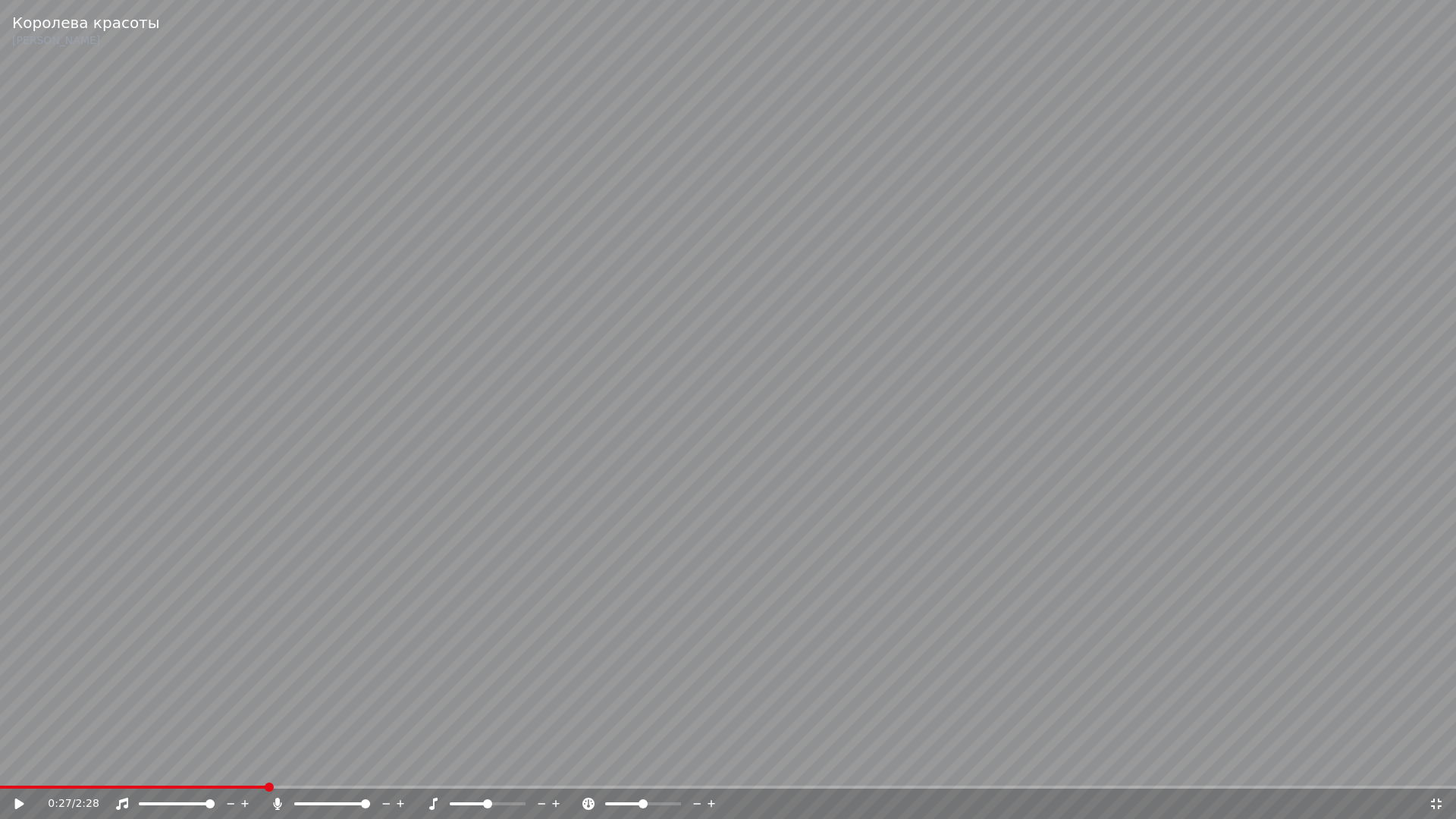
click at [1440, 771] on icon at bounding box center [1436, 803] width 15 height 12
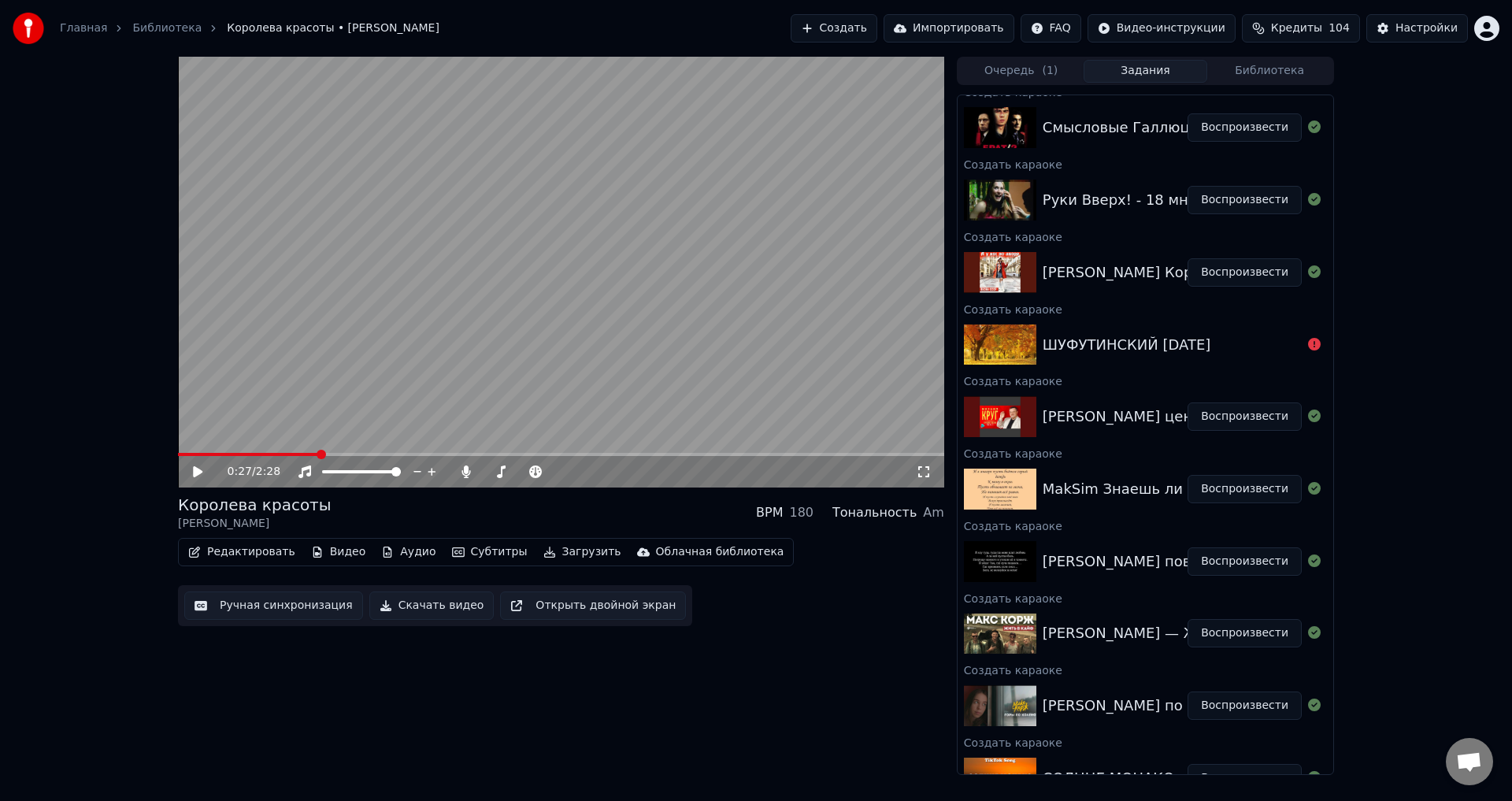
click at [196, 470] on icon at bounding box center [198, 472] width 10 height 11
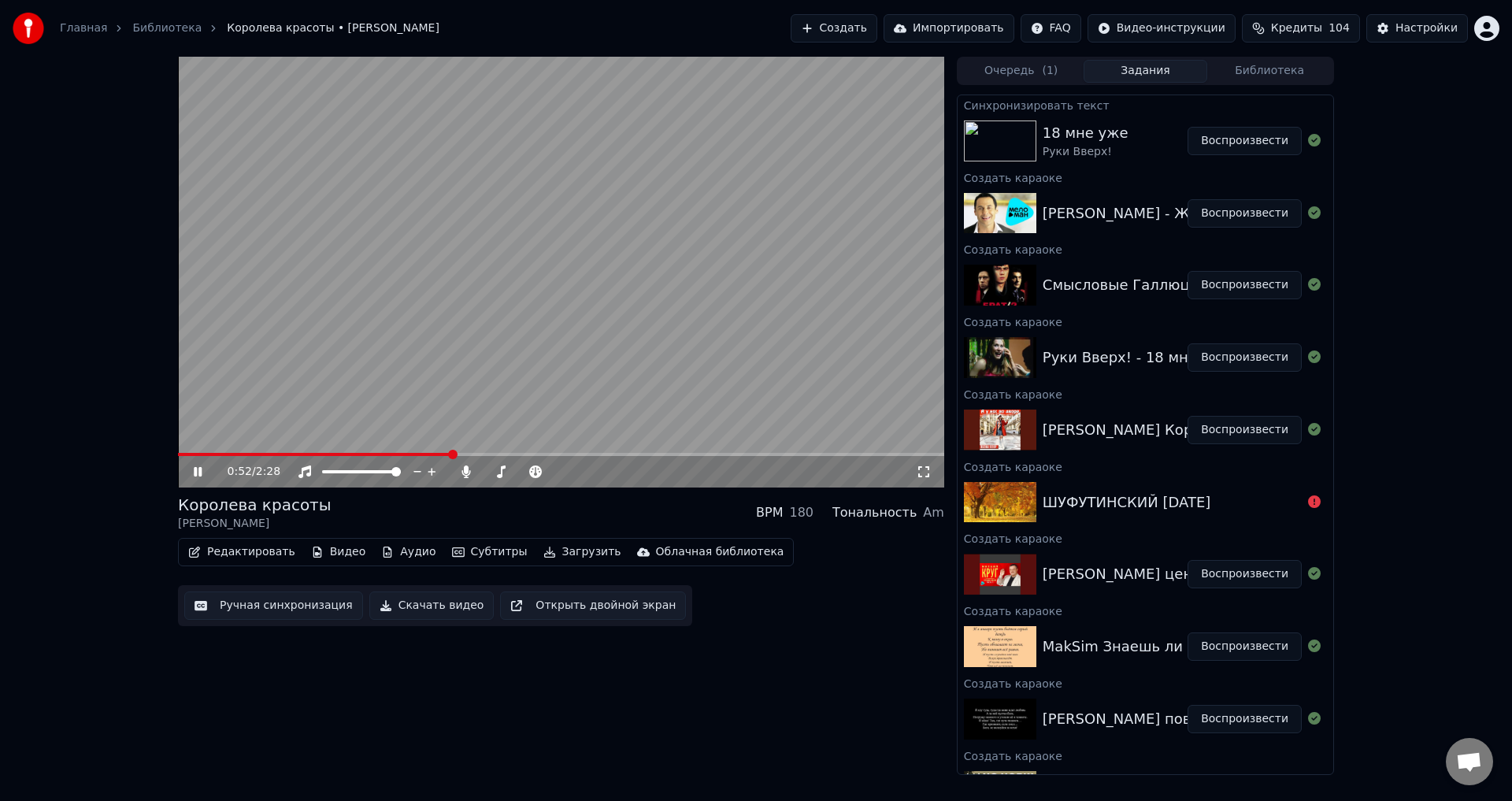
click at [925, 470] on icon at bounding box center [924, 471] width 15 height 12
click at [199, 469] on icon at bounding box center [198, 472] width 8 height 10
click at [1255, 574] on button "Воспроизвести" at bounding box center [1245, 574] width 114 height 29
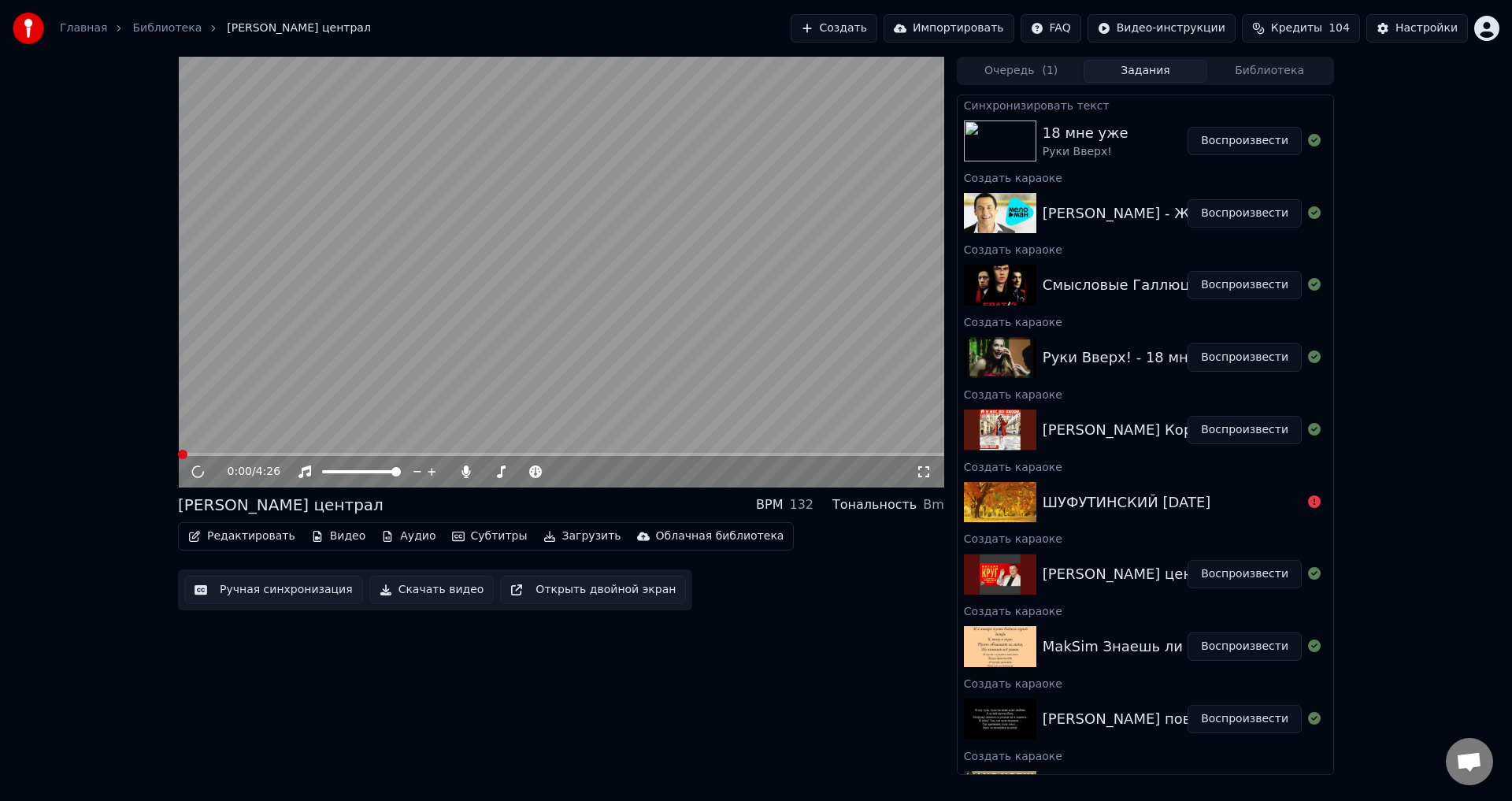
click at [922, 472] on icon at bounding box center [924, 471] width 15 height 12
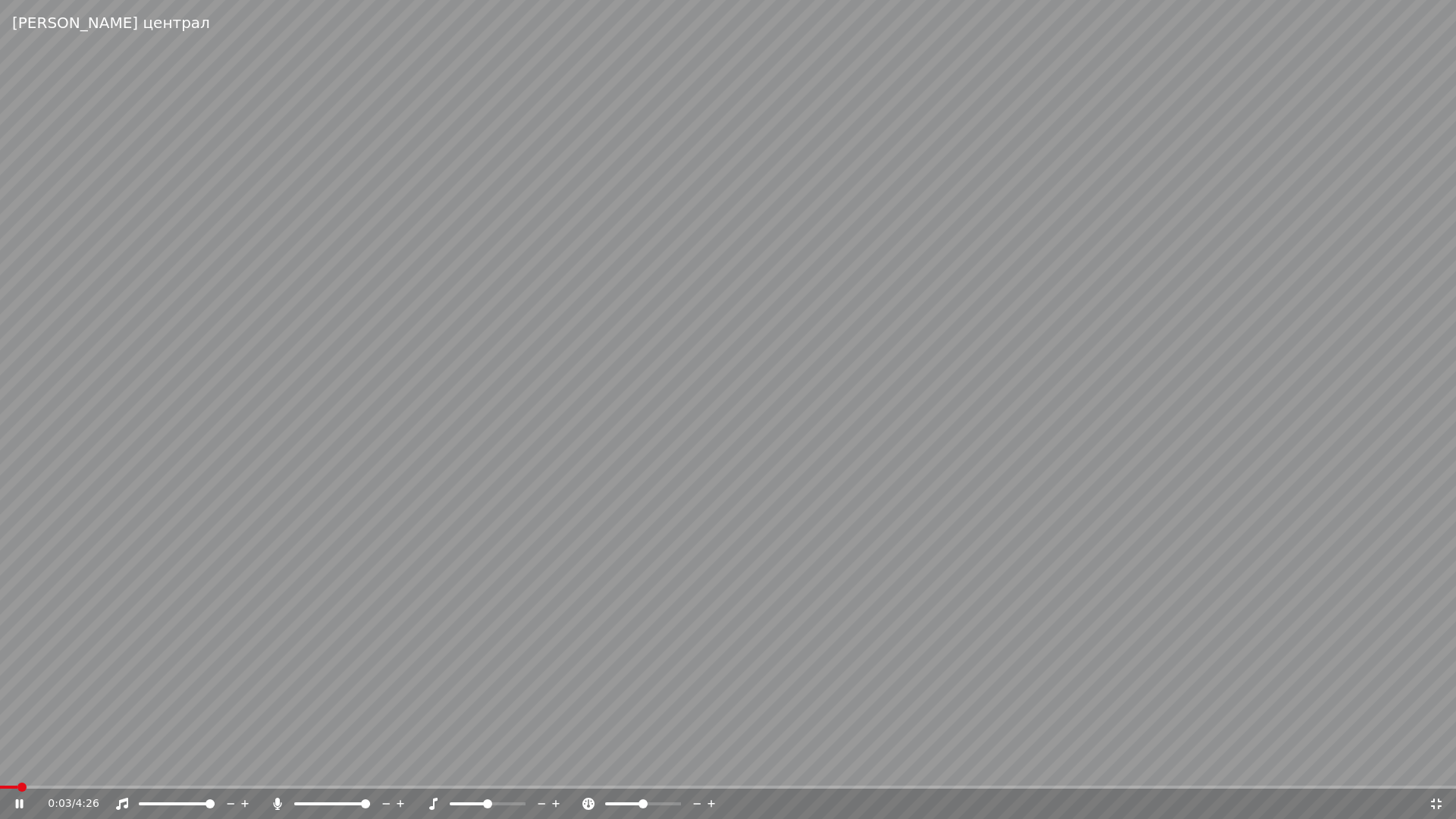
click at [487, 771] on span at bounding box center [487, 804] width 9 height 9
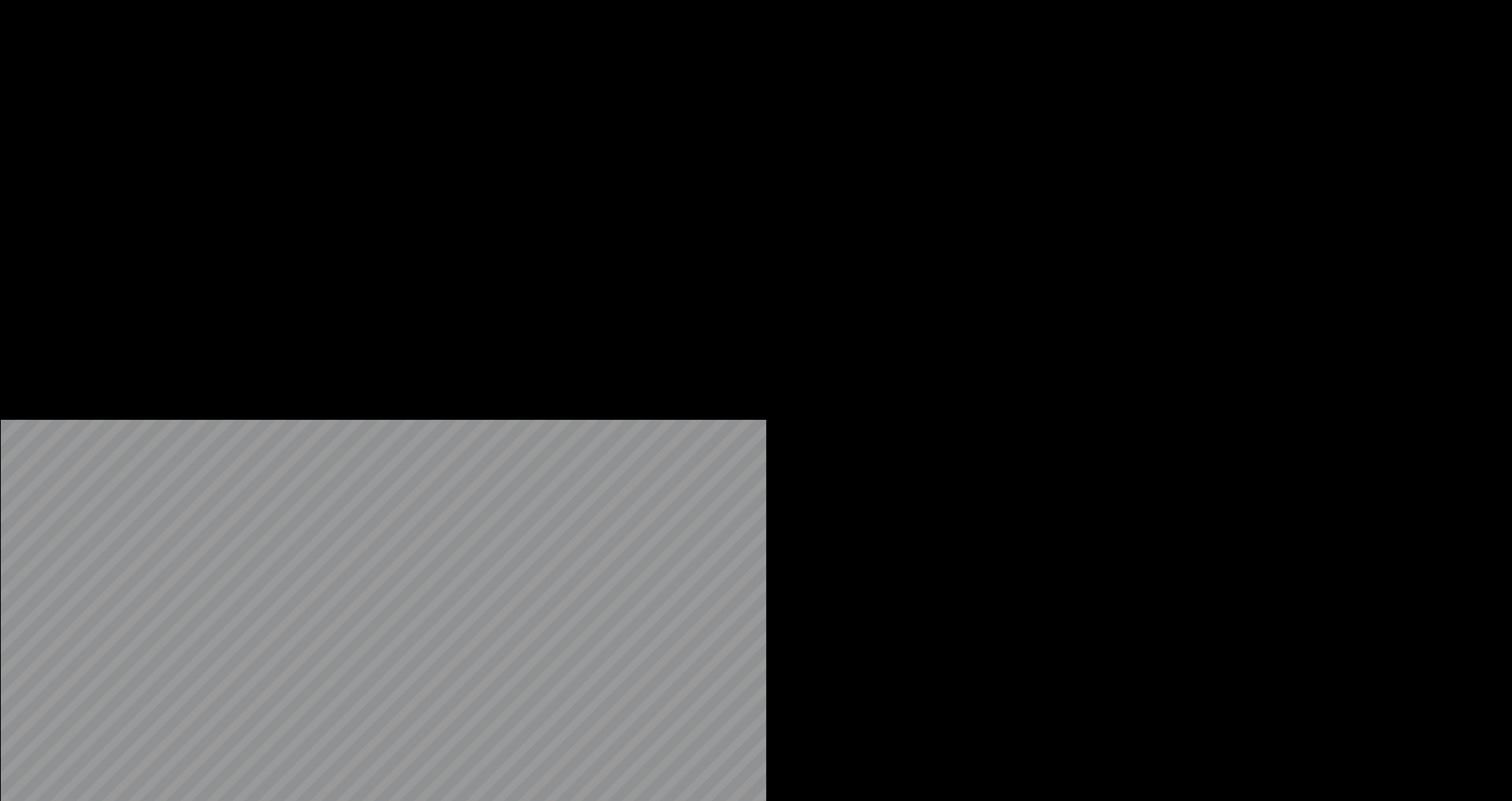
scroll to position [315, 0]
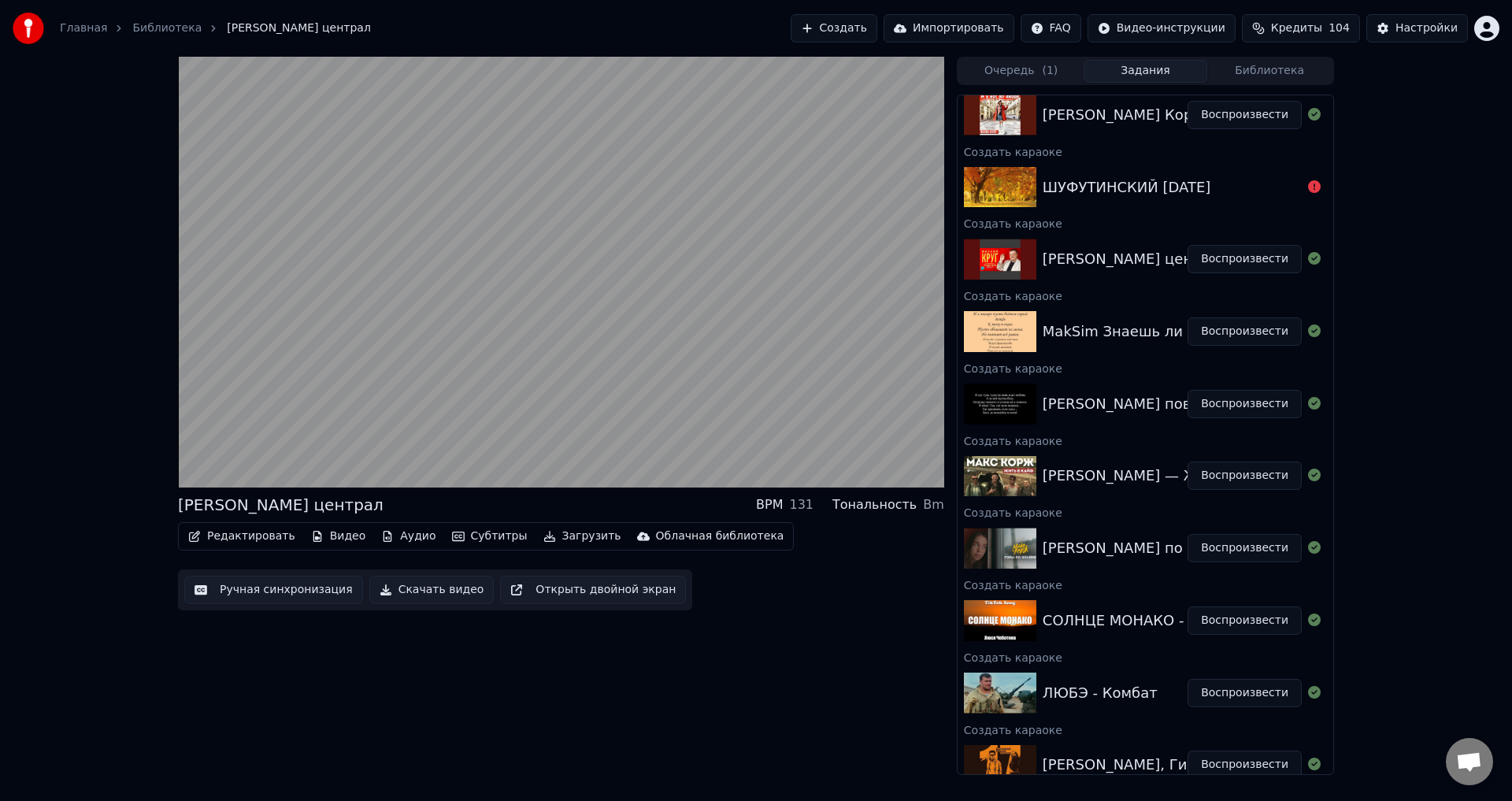
click at [1225, 479] on button "Воспроизвести" at bounding box center [1245, 475] width 114 height 29
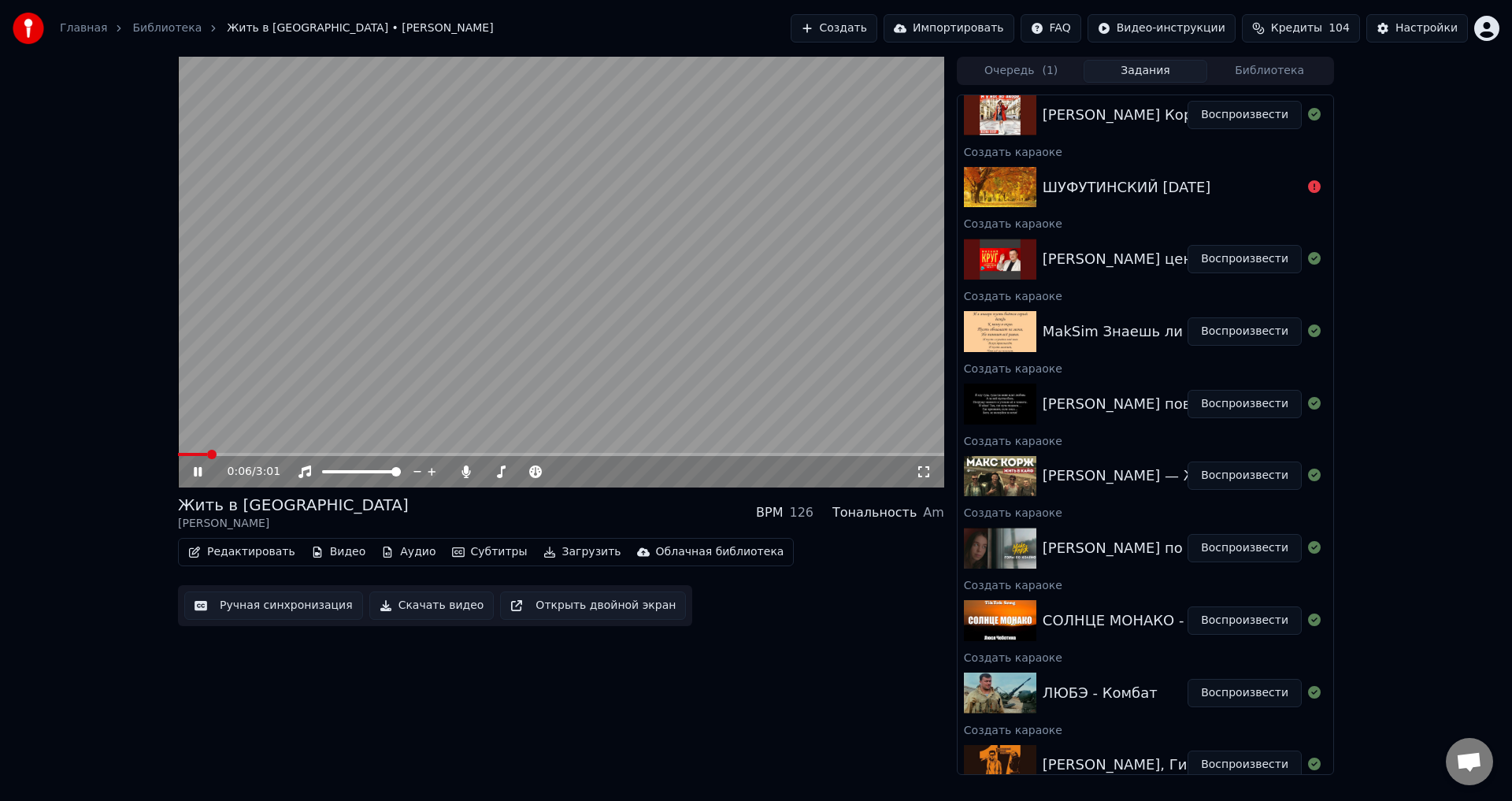
click at [924, 476] on icon at bounding box center [924, 471] width 15 height 12
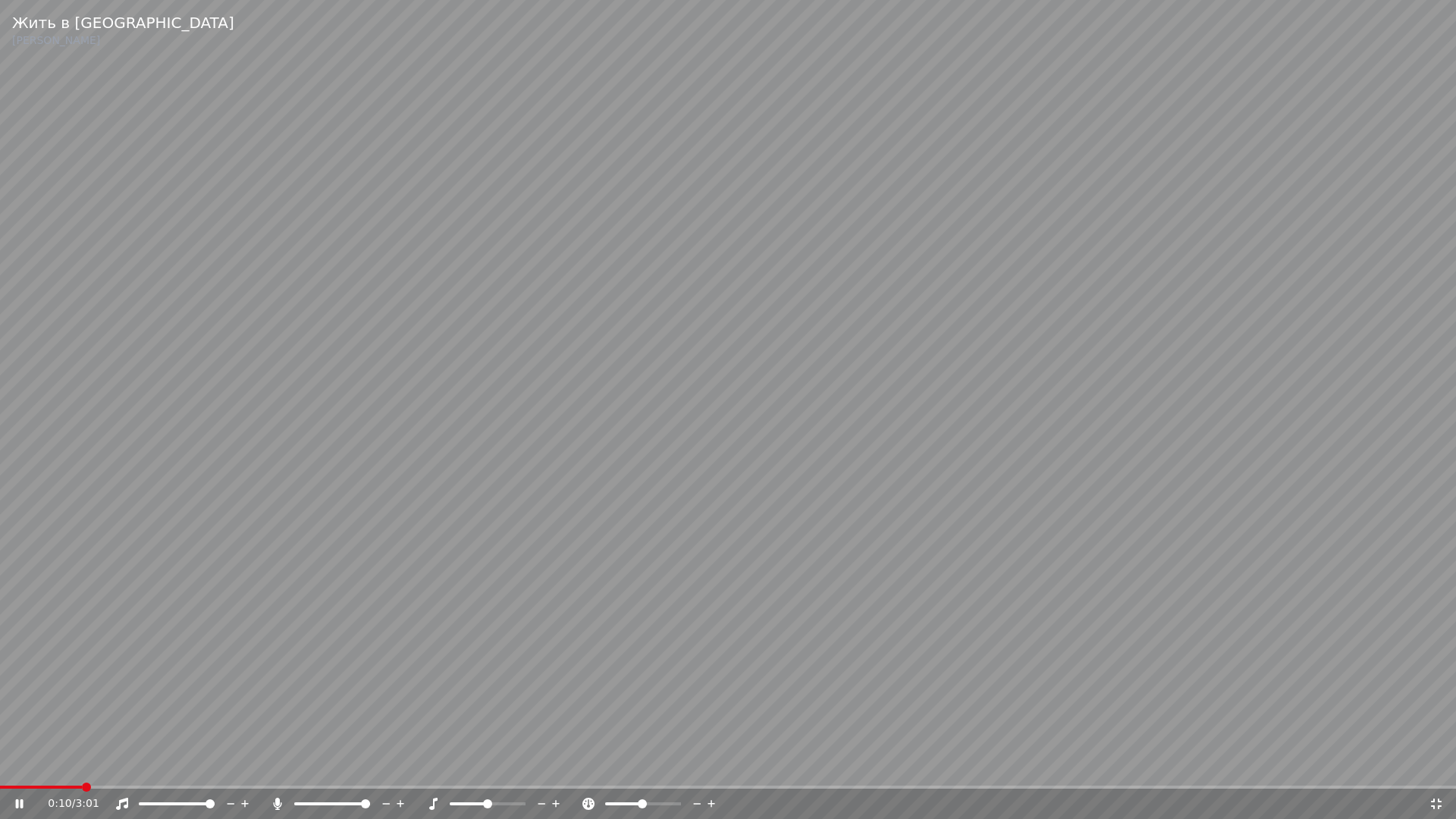
click at [483, 771] on div at bounding box center [502, 803] width 122 height 15
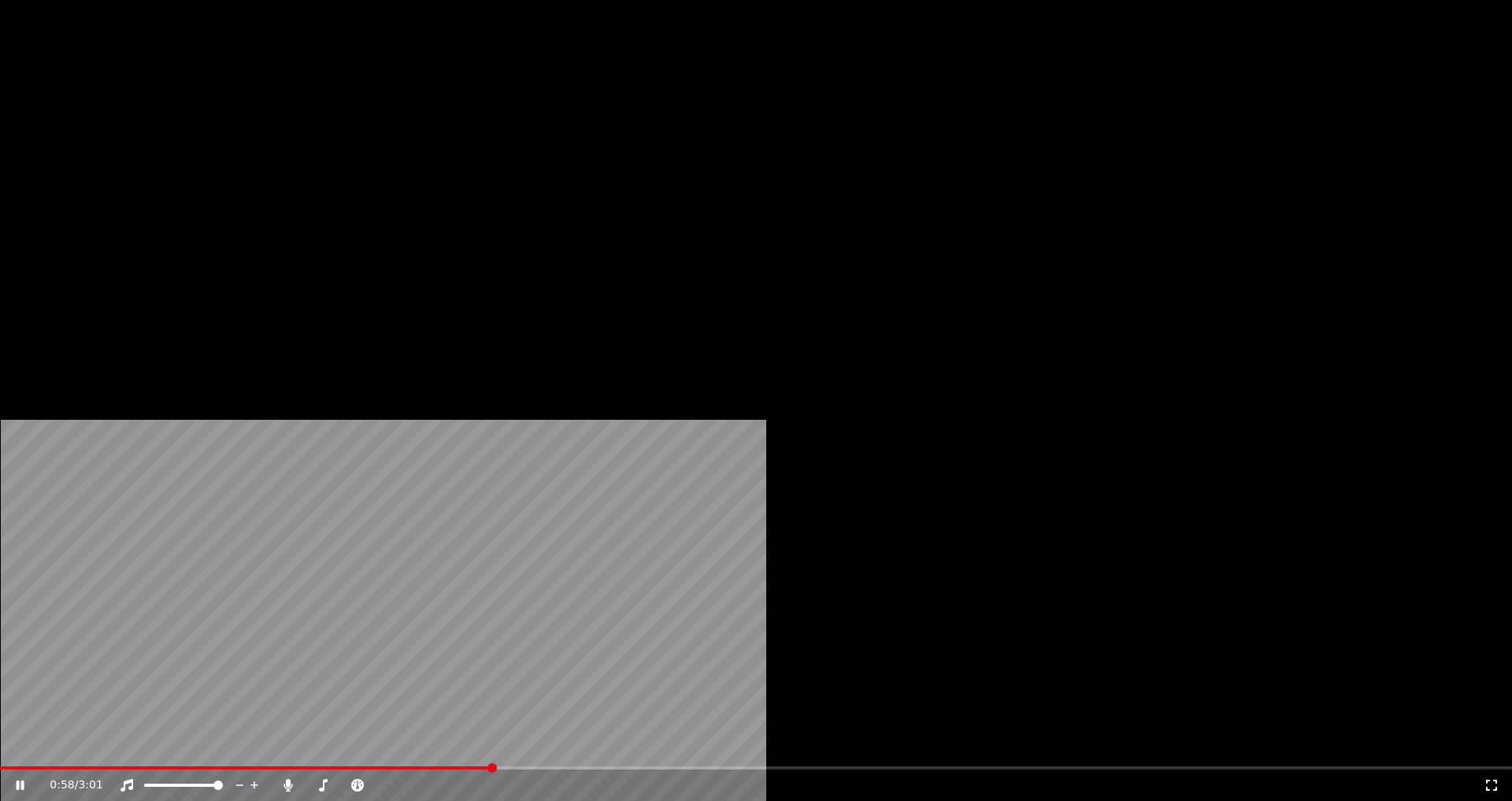
scroll to position [394, 0]
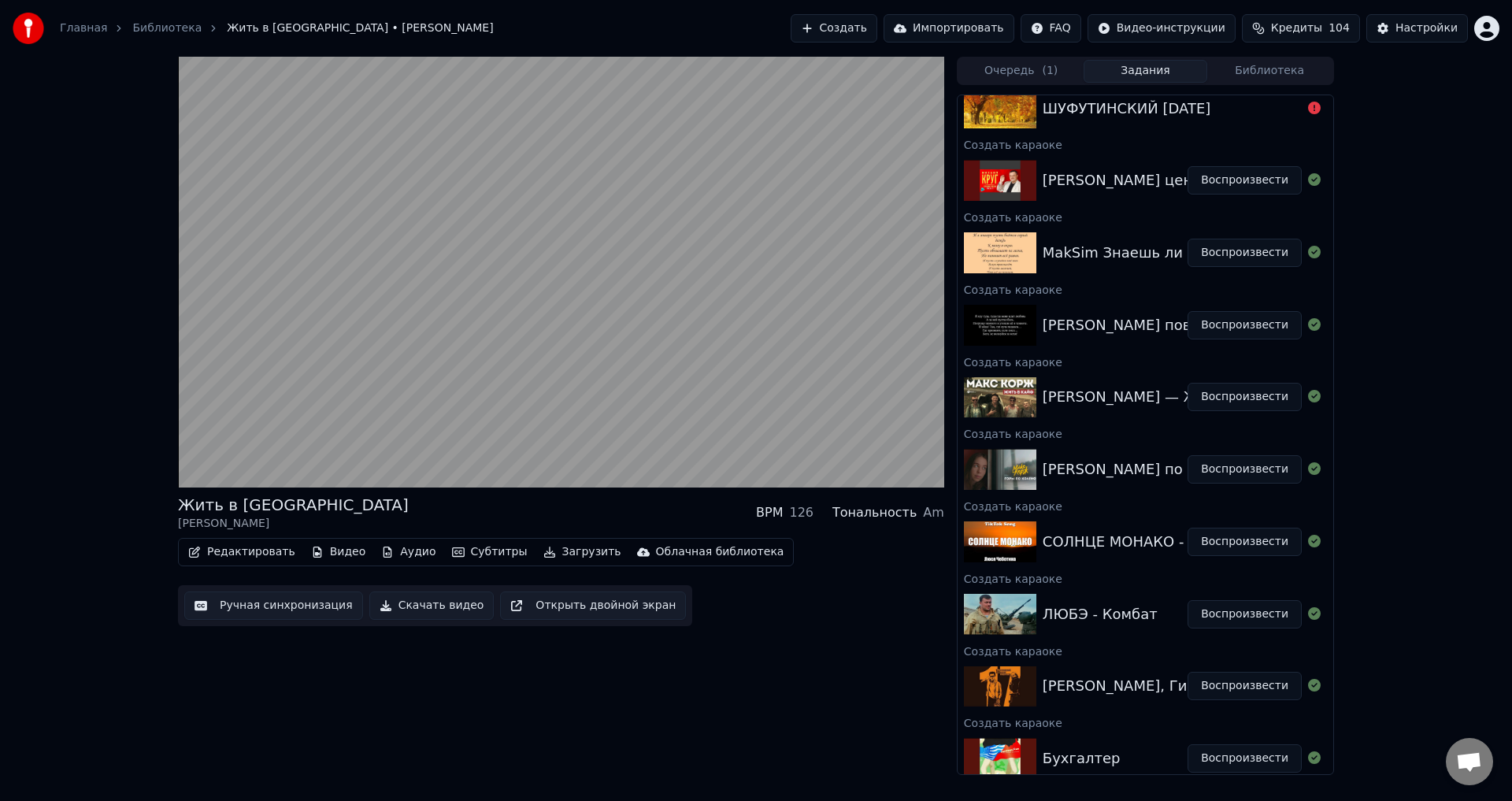
click at [1211, 607] on button "Воспроизвести" at bounding box center [1245, 614] width 114 height 29
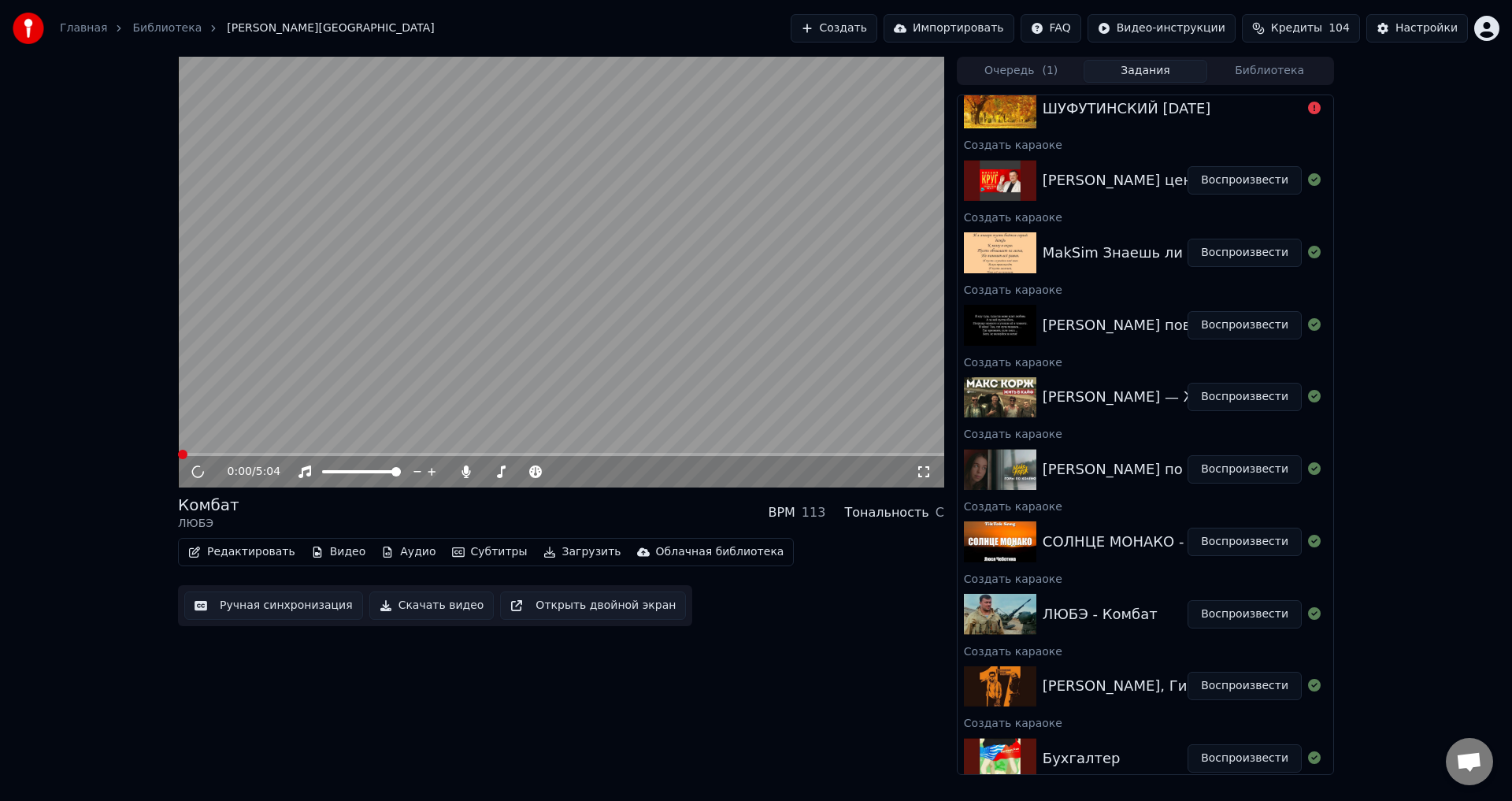
click at [924, 474] on icon at bounding box center [924, 471] width 15 height 12
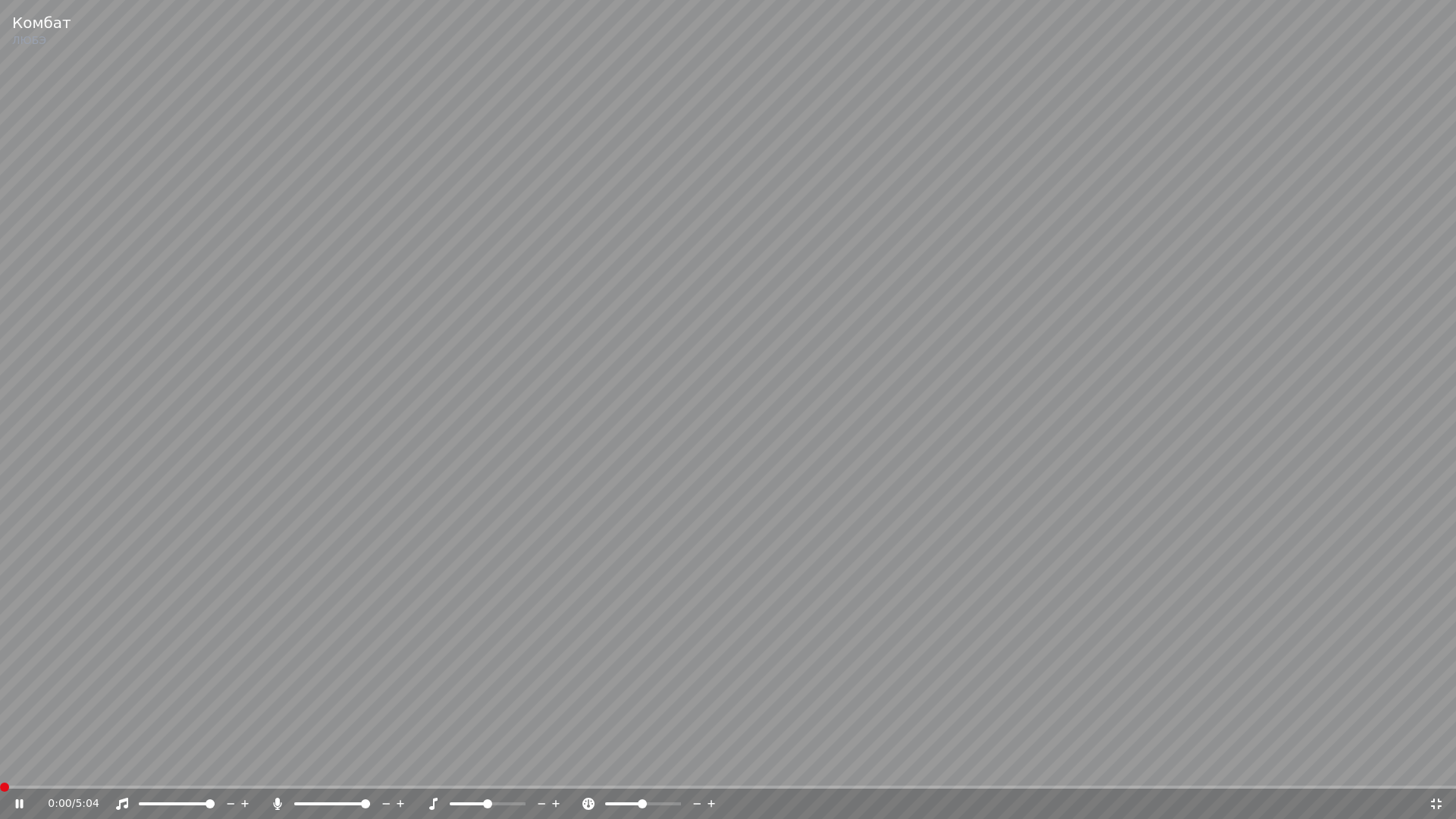
click at [370, 771] on span at bounding box center [366, 804] width 9 height 9
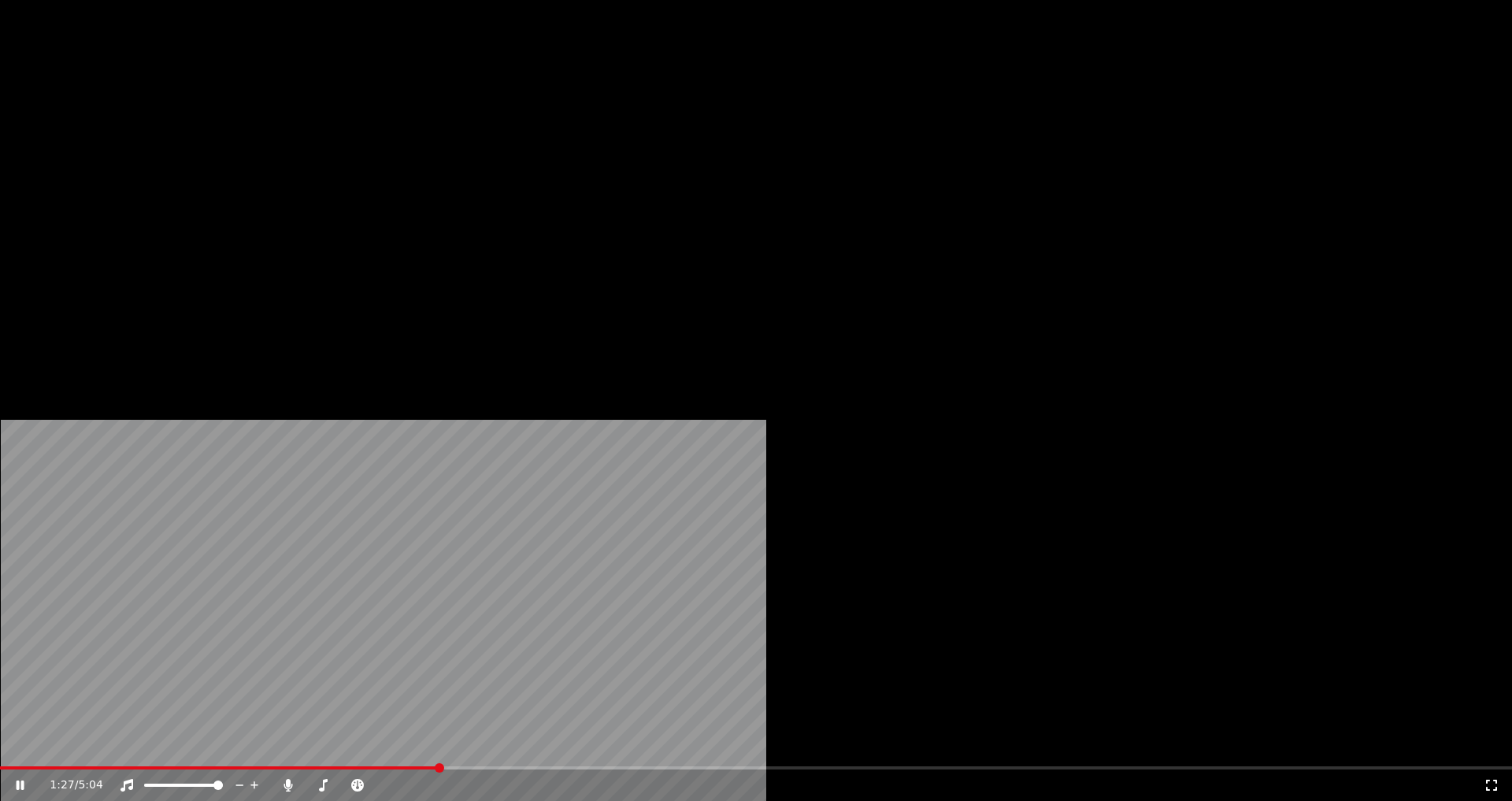
scroll to position [551, 0]
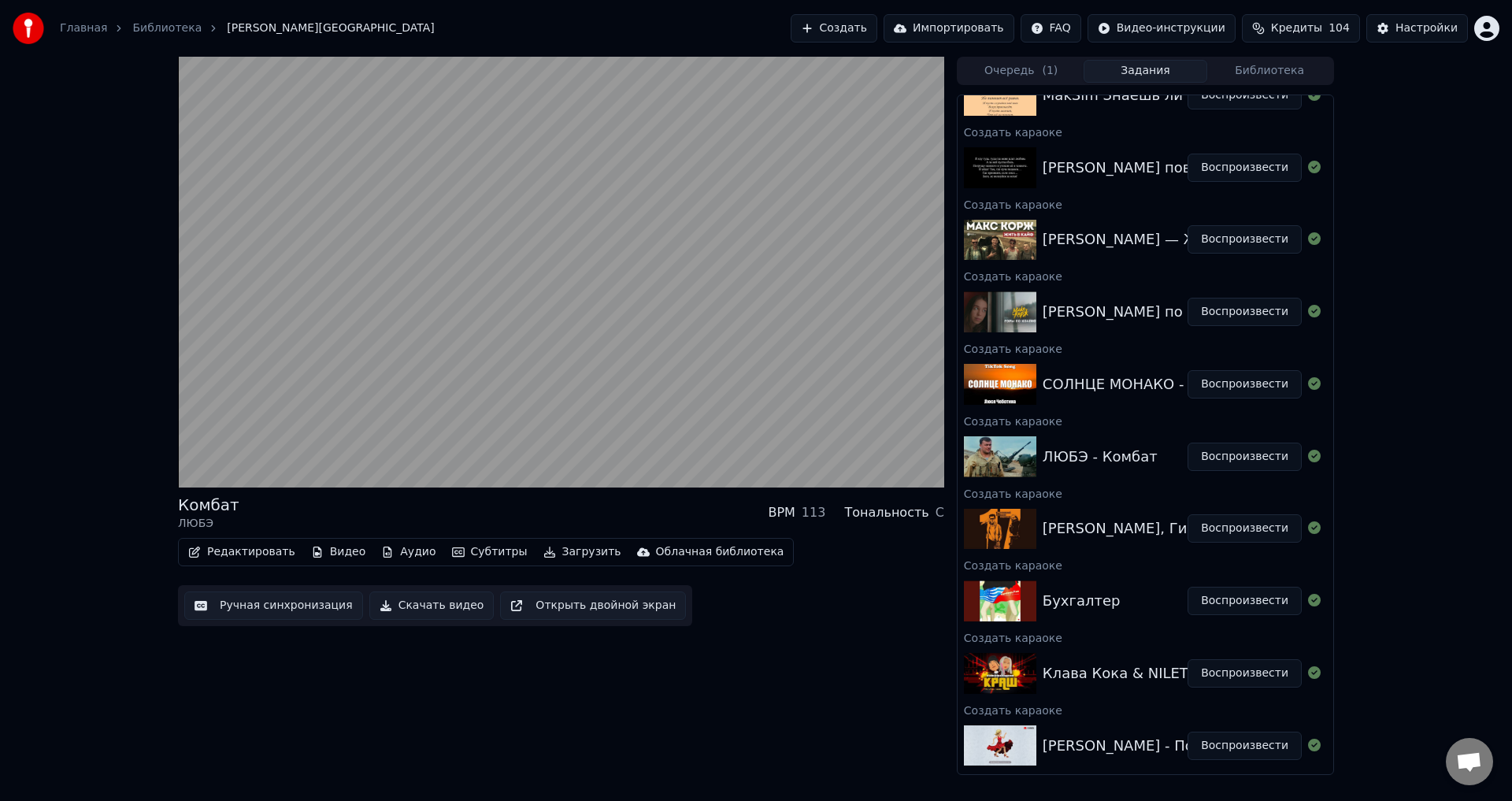
click at [1228, 532] on button "Воспроизвести" at bounding box center [1245, 528] width 114 height 29
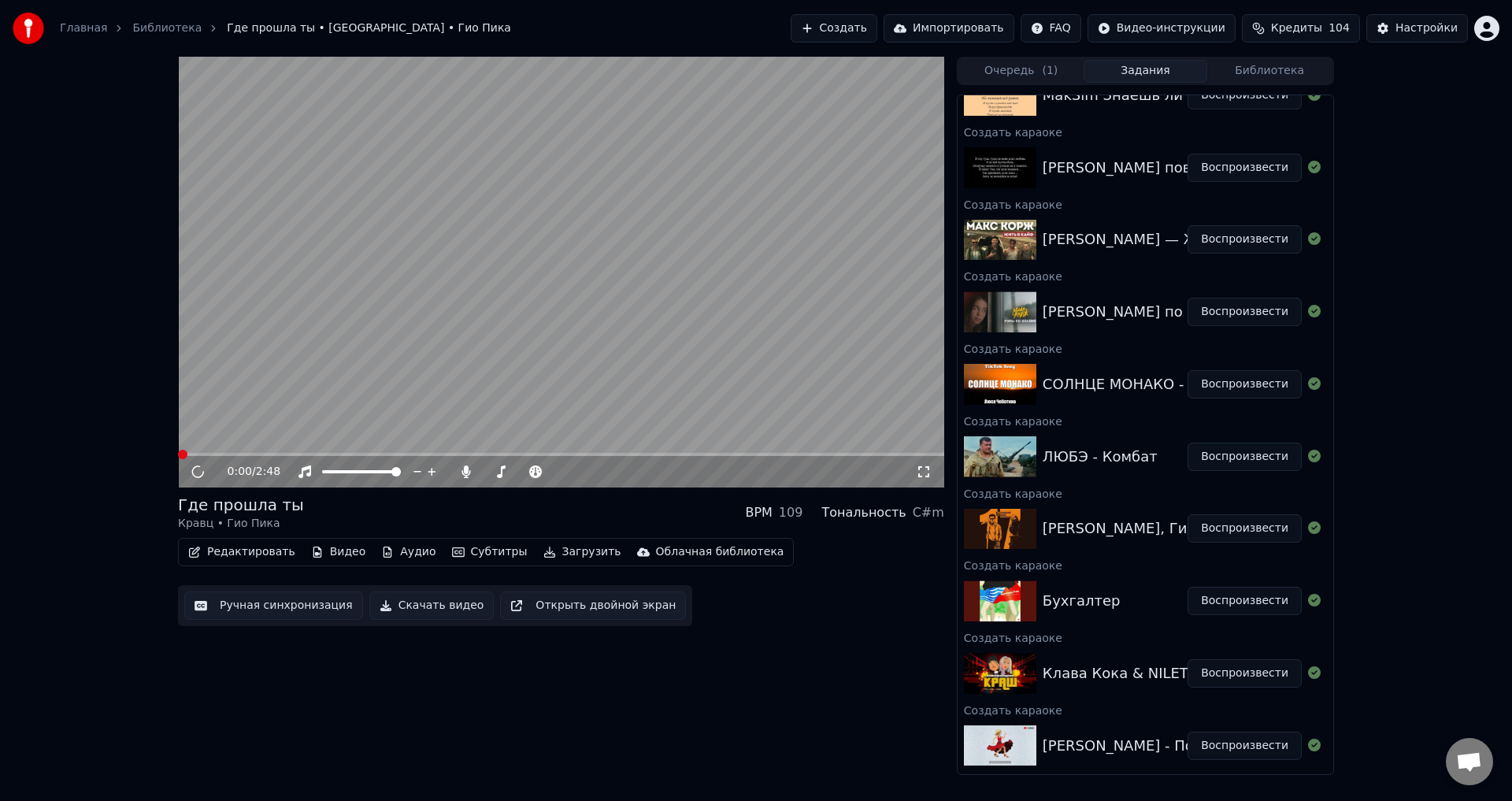
click at [927, 471] on icon at bounding box center [924, 471] width 15 height 12
